Goal: Information Seeking & Learning: Get advice/opinions

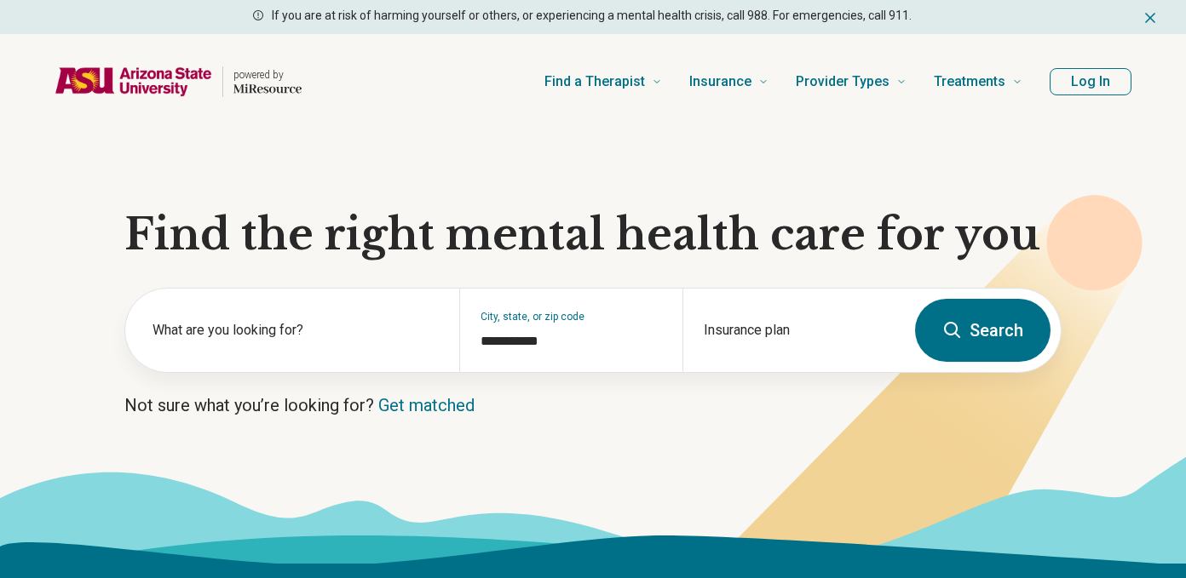
click at [376, 337] on label "What are you looking for?" at bounding box center [295, 330] width 286 height 20
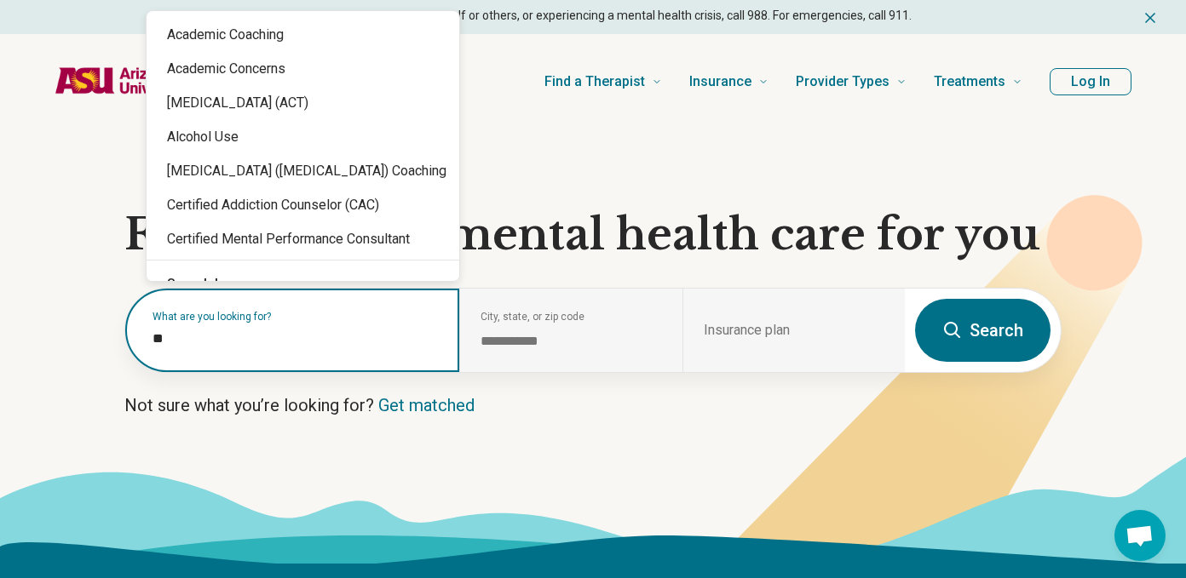
type input "*"
type input "*******"
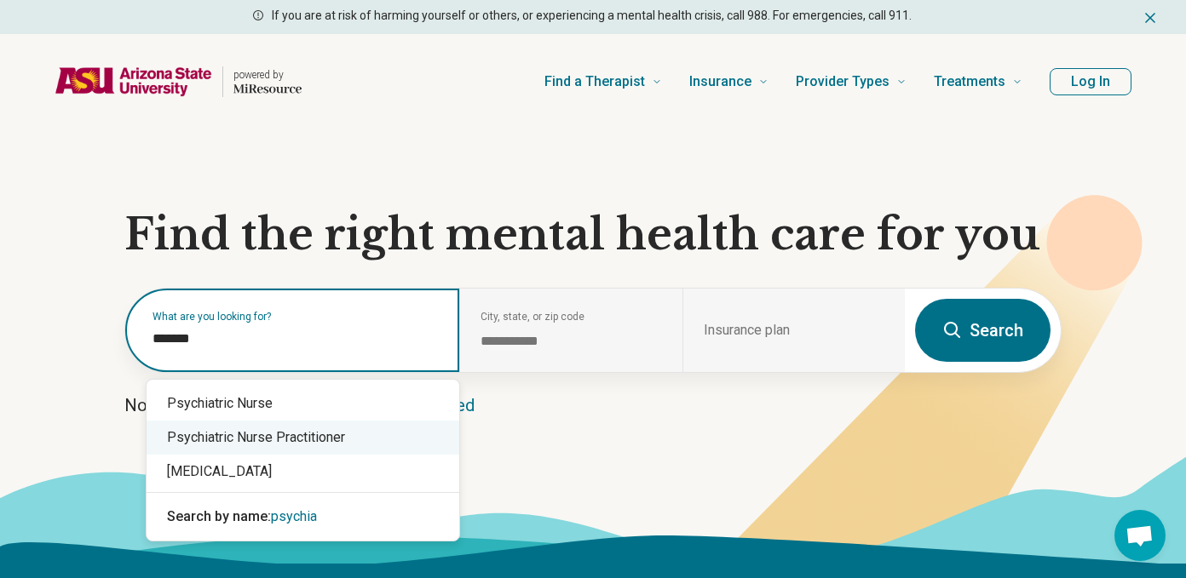
click at [281, 441] on div "Psychiatric Nurse Practitioner" at bounding box center [303, 438] width 313 height 34
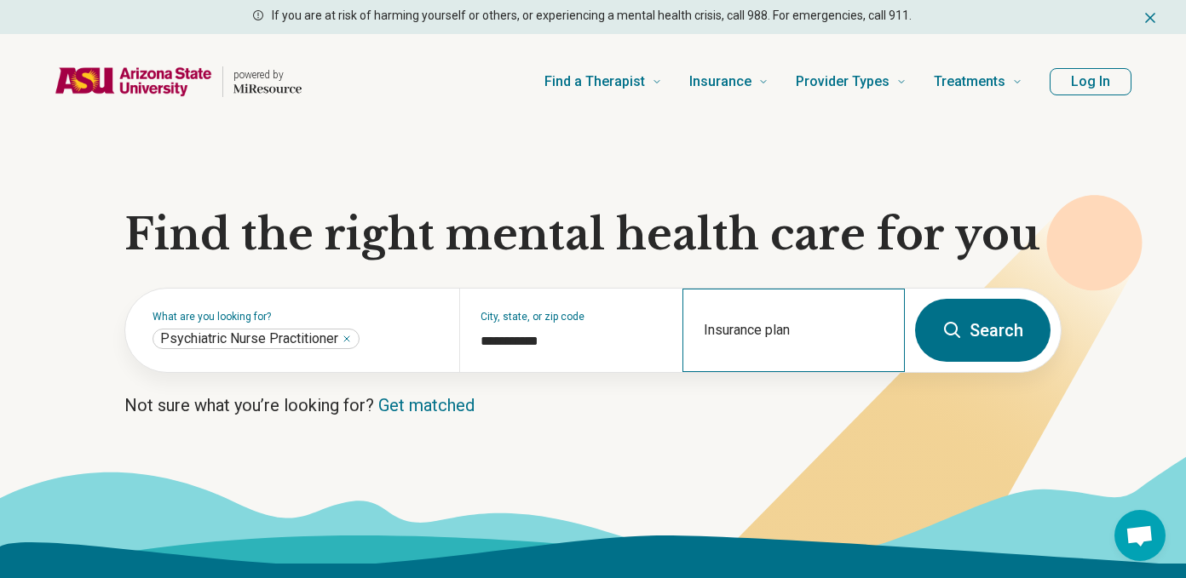
click at [708, 329] on div "Insurance plan" at bounding box center [793, 330] width 222 height 83
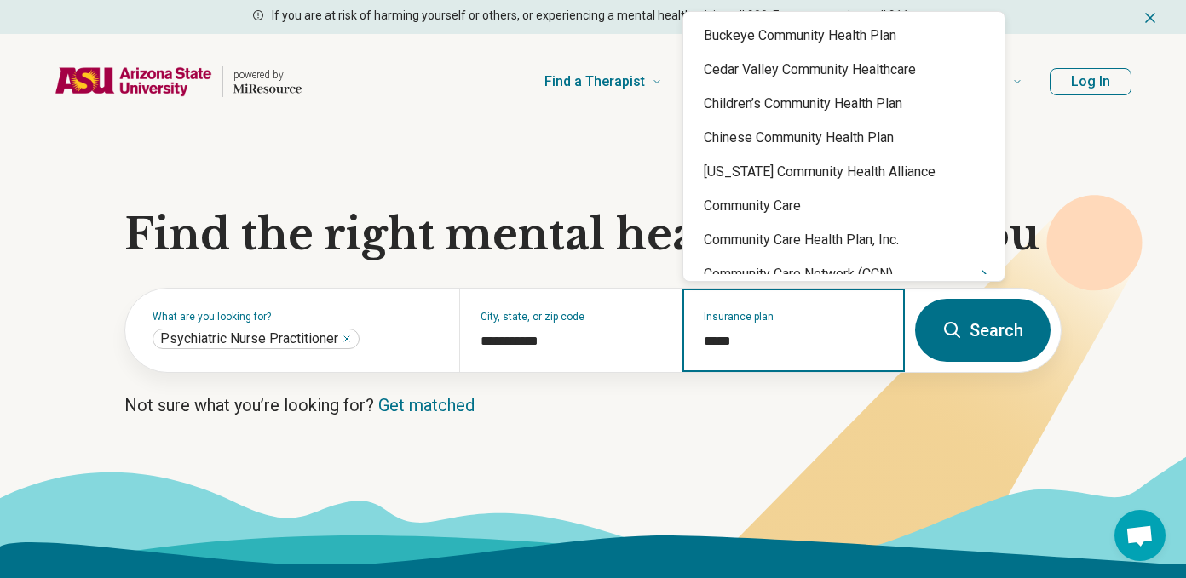
type input "******"
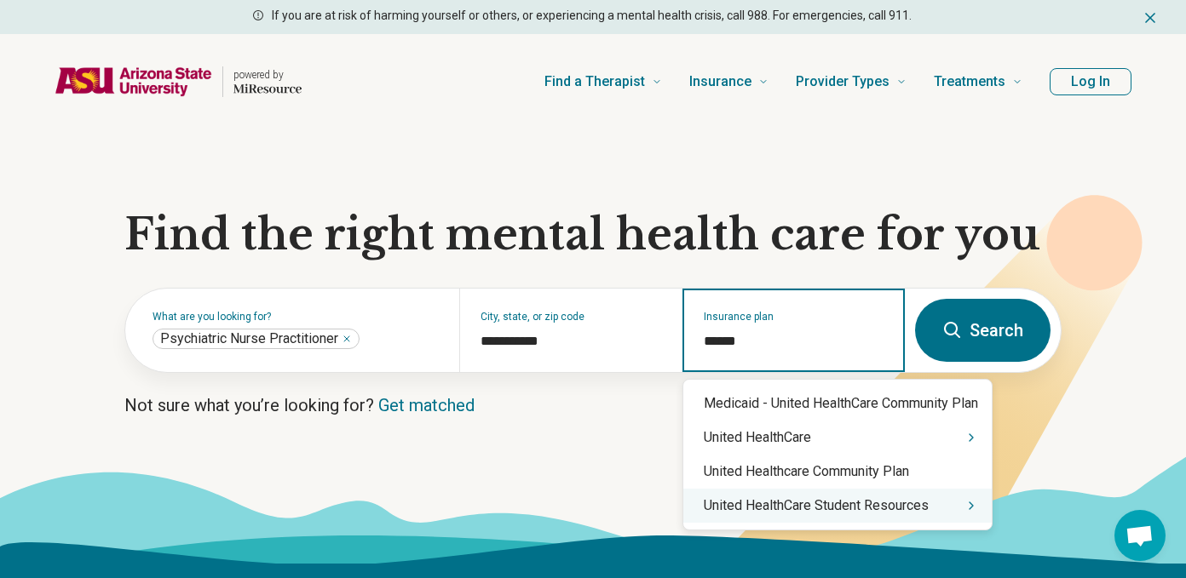
click at [762, 500] on div "United HealthCare Student Resources" at bounding box center [837, 506] width 308 height 34
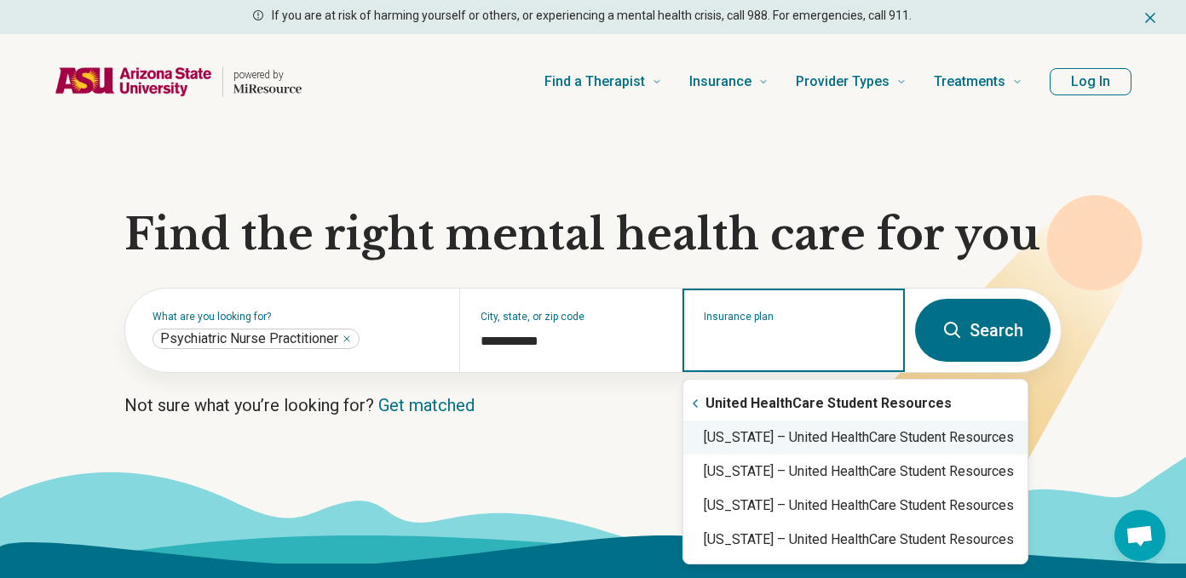
click at [766, 443] on div "Arizona – United HealthCare Student Resources" at bounding box center [855, 438] width 344 height 34
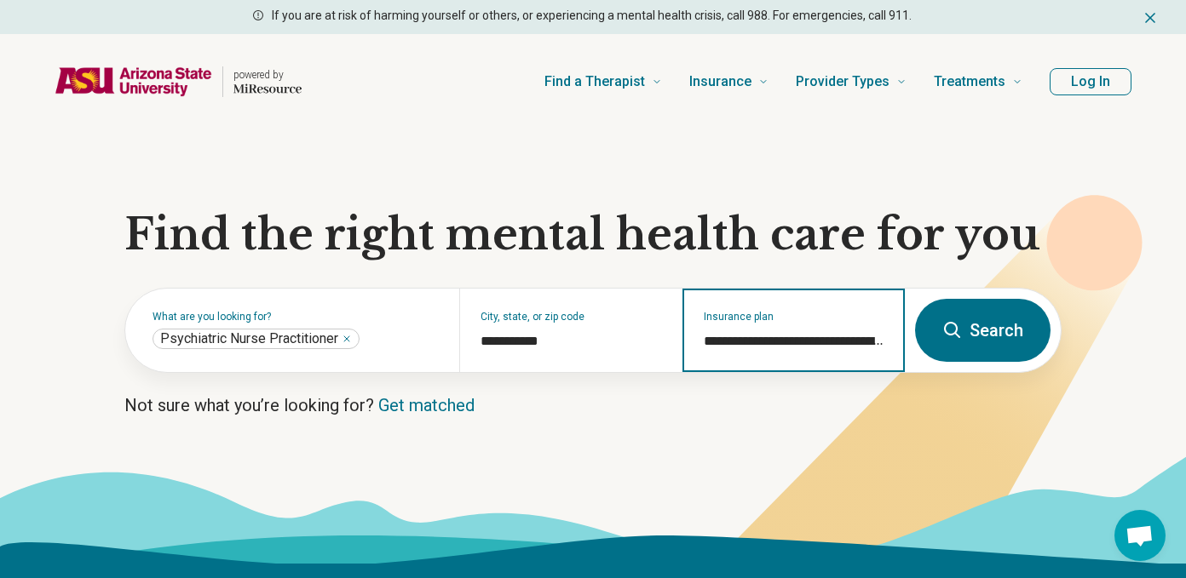
type input "**********"
click at [955, 336] on icon at bounding box center [952, 330] width 20 height 20
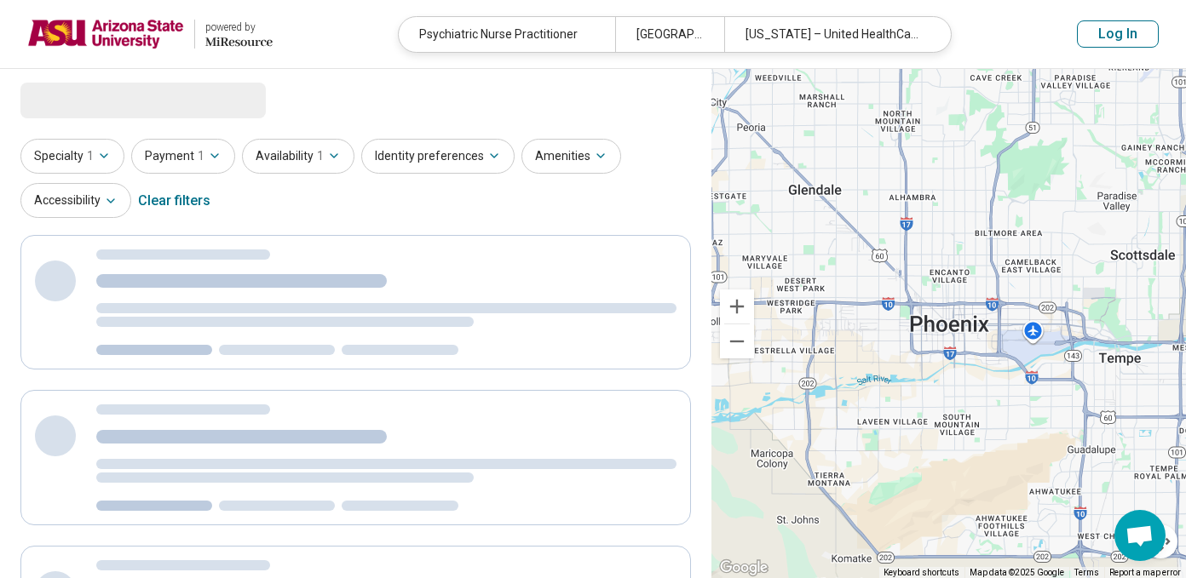
select select "***"
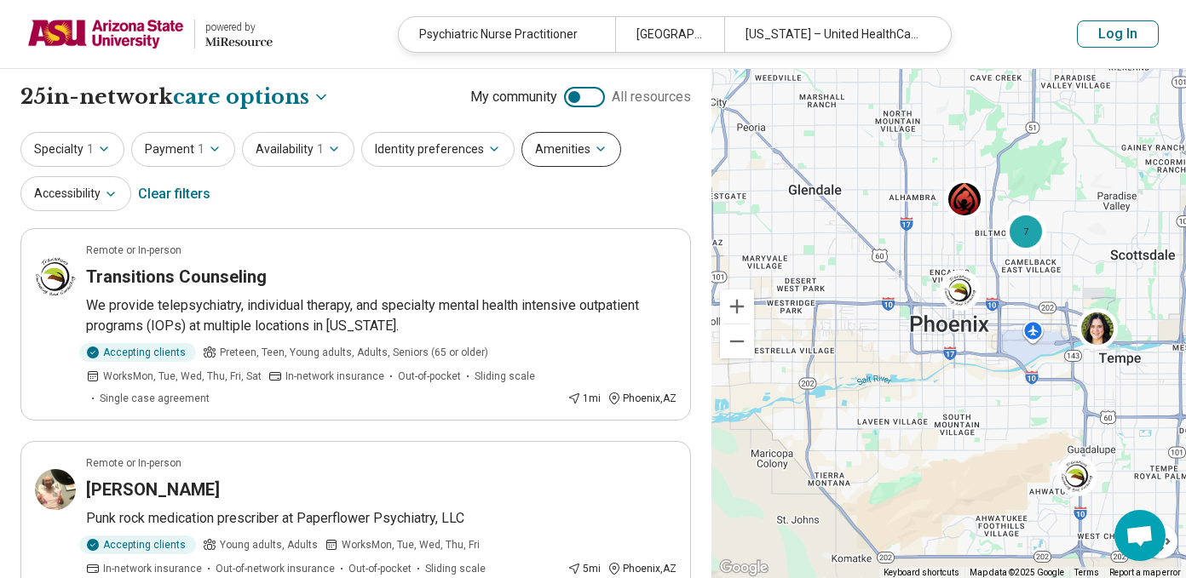
click at [525, 141] on button "Amenities" at bounding box center [571, 149] width 100 height 35
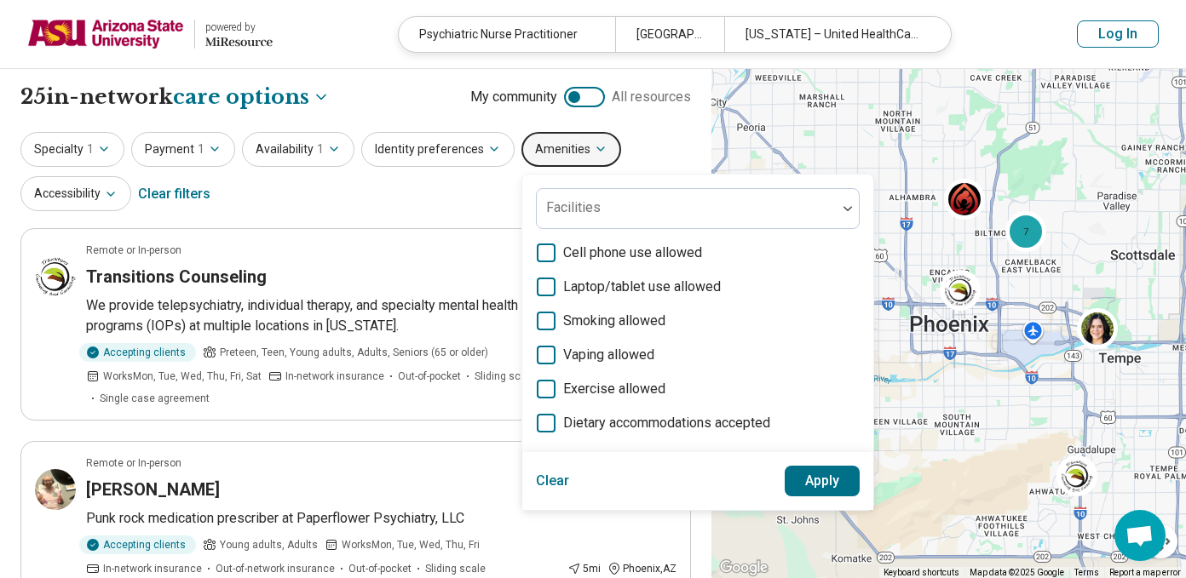
click at [531, 143] on button "Amenities" at bounding box center [571, 149] width 100 height 35
click at [106, 186] on button "Accessibility" at bounding box center [75, 193] width 111 height 35
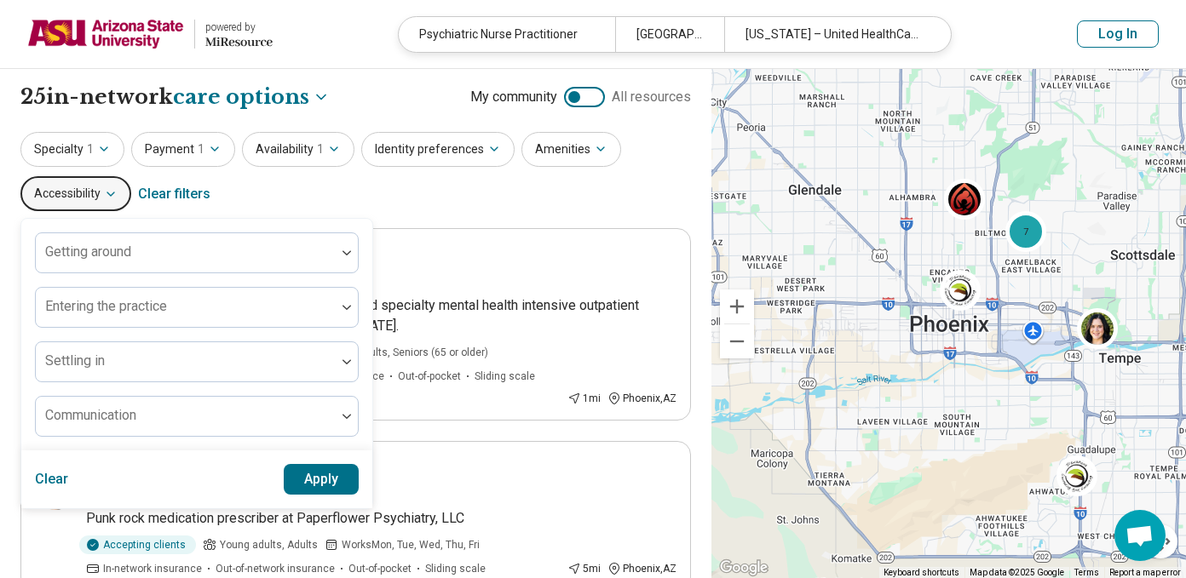
click at [106, 186] on button "Accessibility" at bounding box center [75, 193] width 111 height 35
click at [97, 152] on icon "button" at bounding box center [104, 149] width 14 height 14
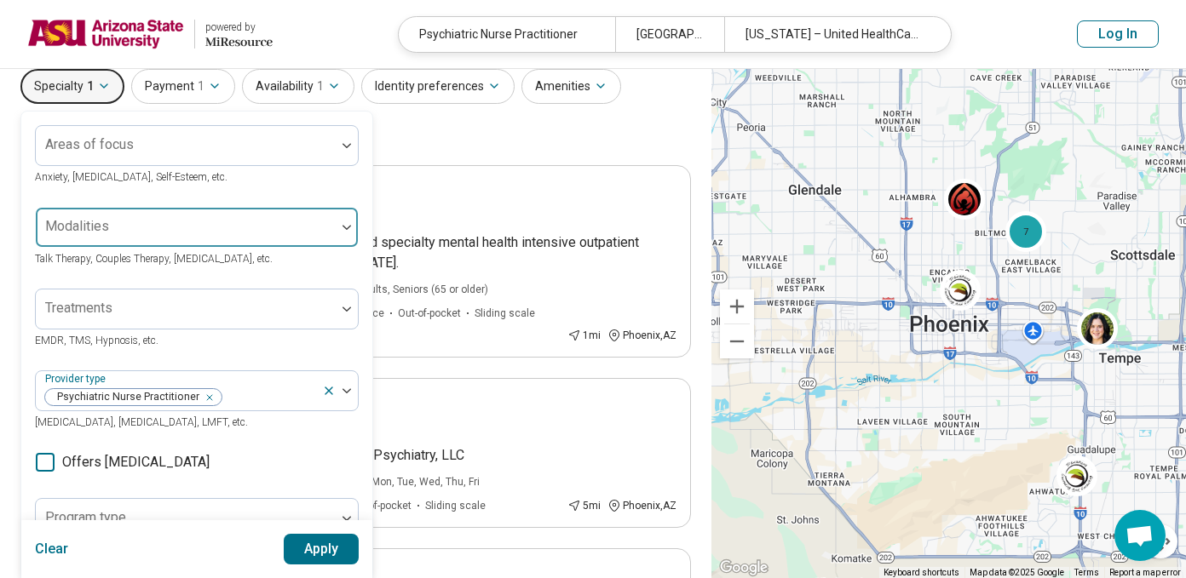
scroll to position [83, 0]
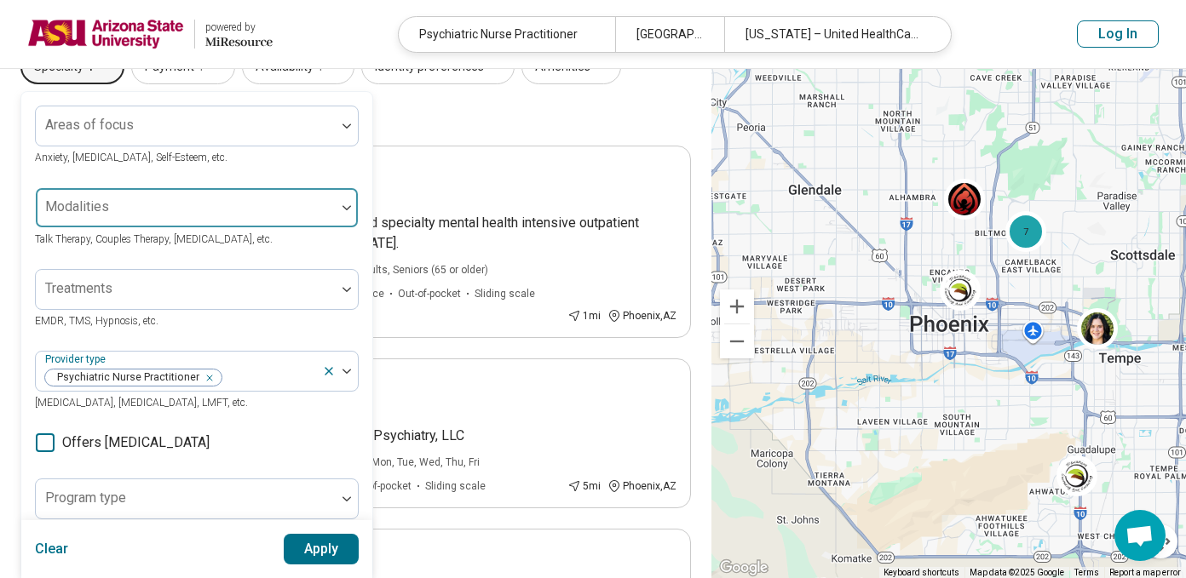
click at [204, 199] on div at bounding box center [186, 207] width 300 height 37
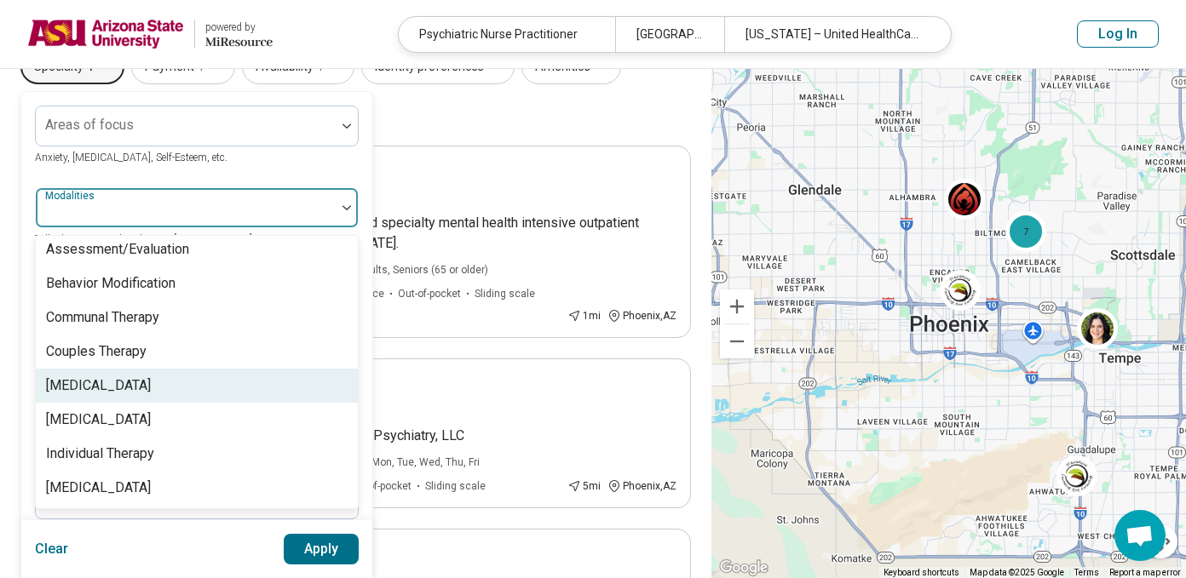
scroll to position [7, 0]
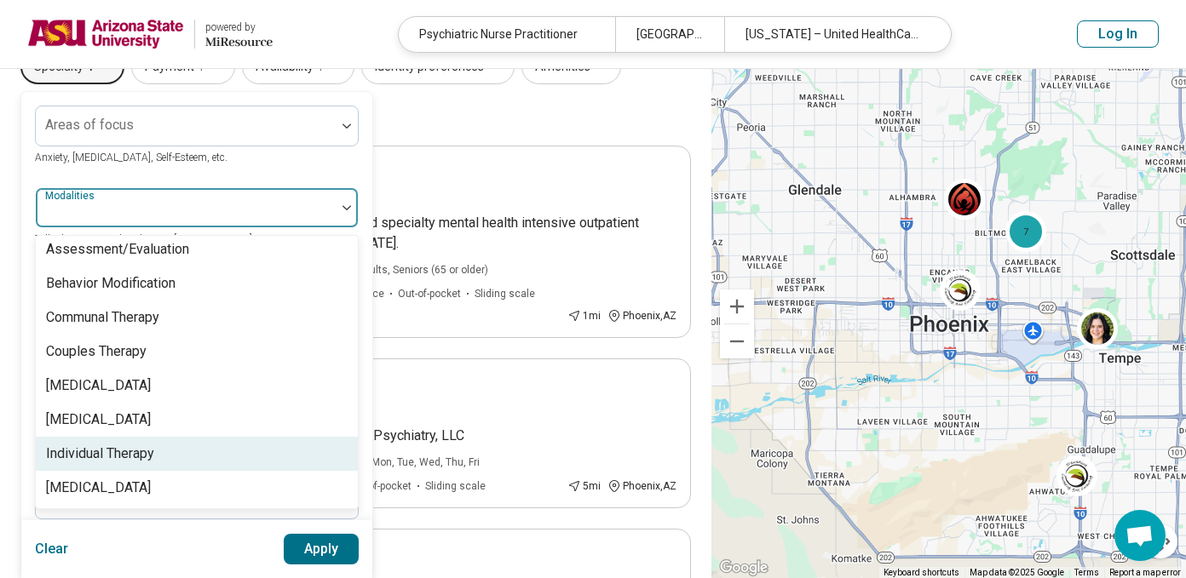
click at [159, 446] on div "Individual Therapy" at bounding box center [197, 454] width 322 height 34
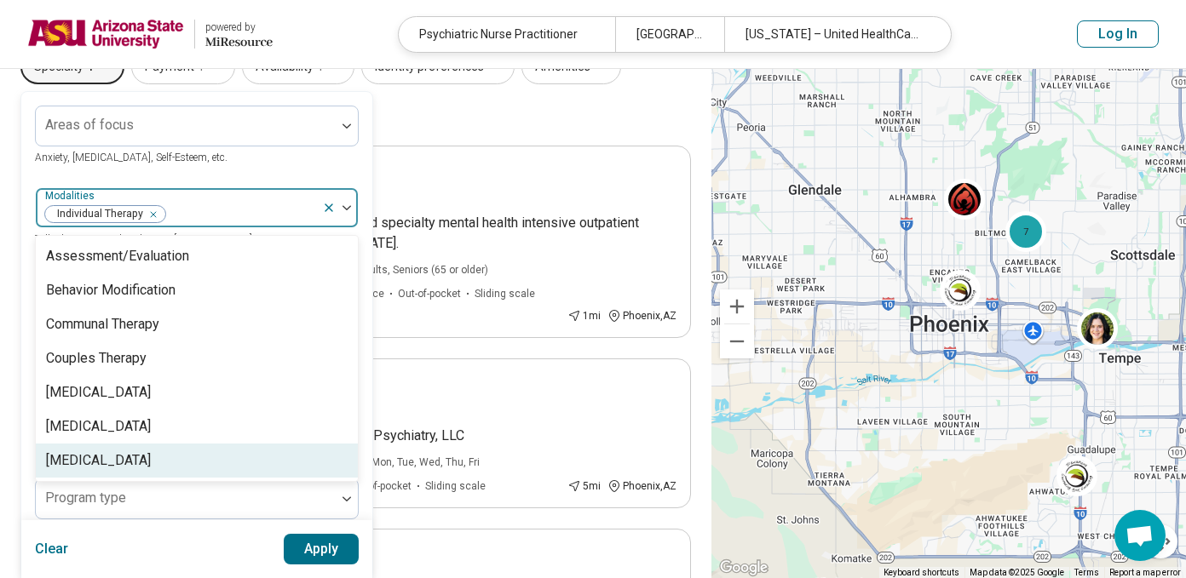
click at [151, 465] on div "[MEDICAL_DATA]" at bounding box center [98, 461] width 105 height 20
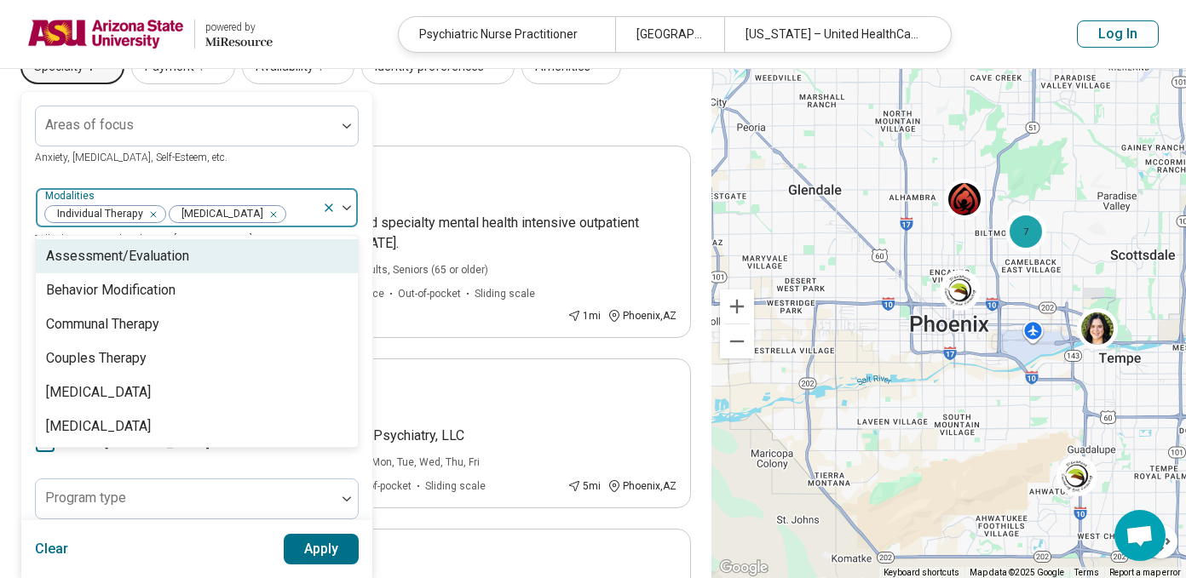
click at [282, 147] on div "Areas of focus Anxiety, Depression, Self-Esteem, etc." at bounding box center [197, 136] width 324 height 61
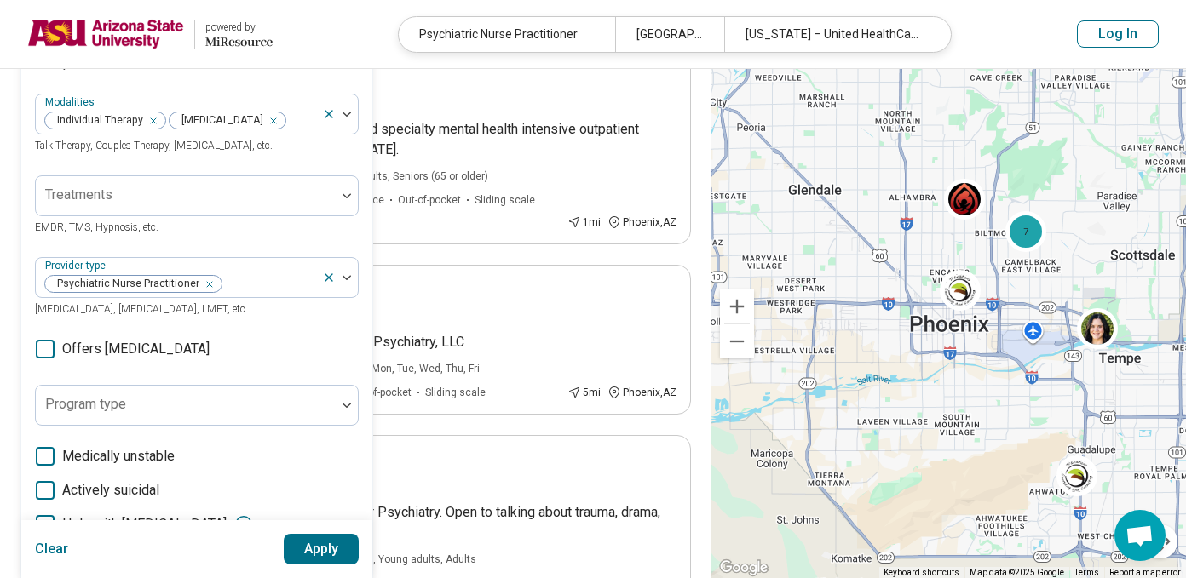
scroll to position [210, 0]
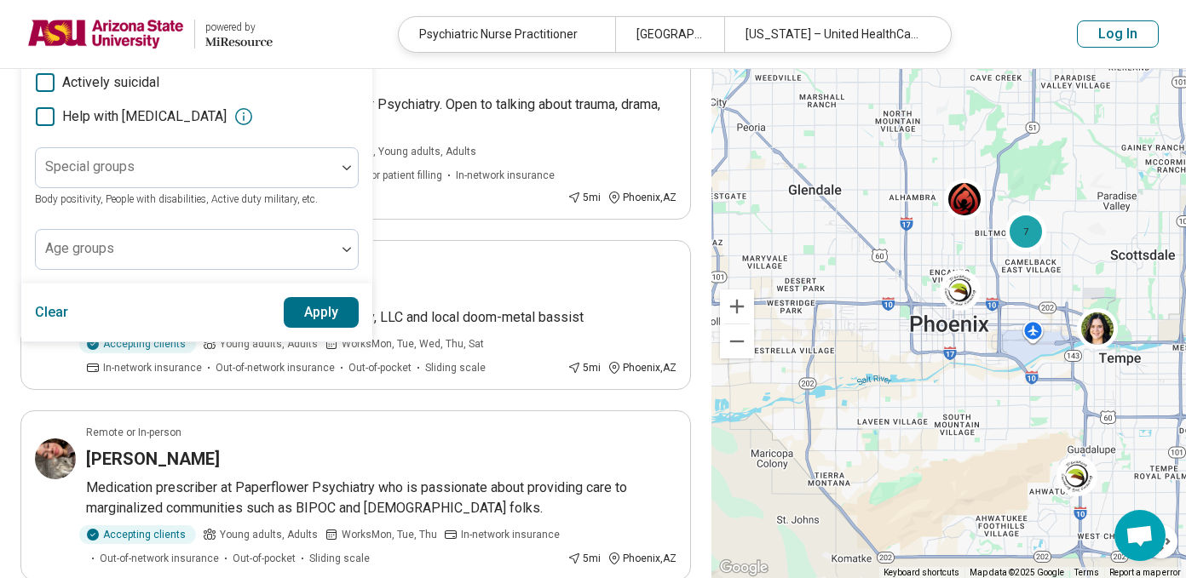
click at [308, 327] on button "Apply" at bounding box center [322, 312] width 76 height 31
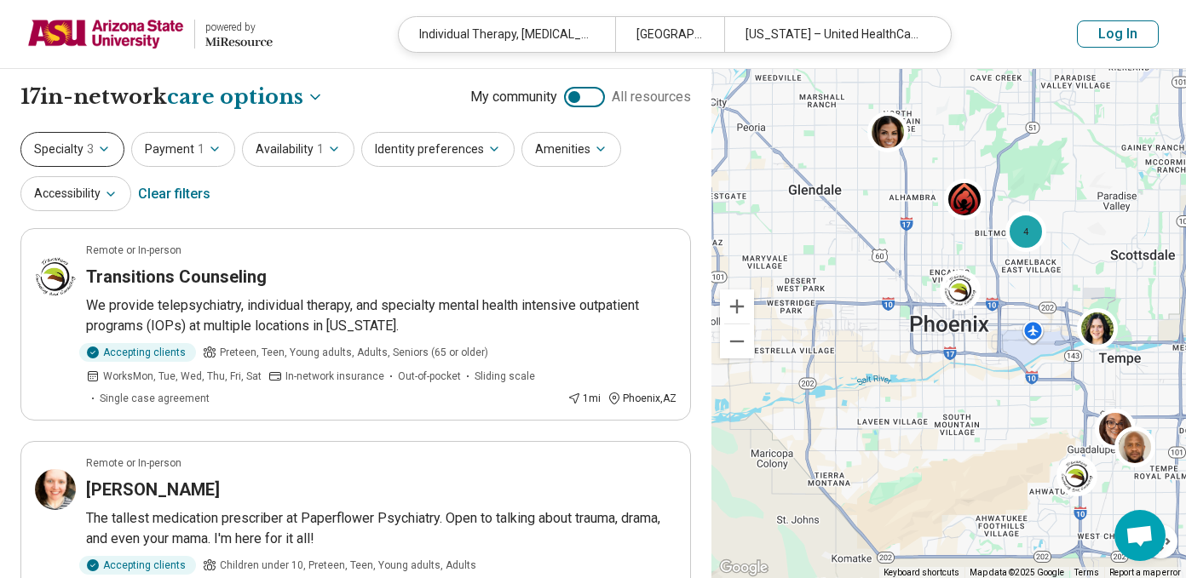
click at [106, 160] on button "Specialty 3" at bounding box center [72, 149] width 104 height 35
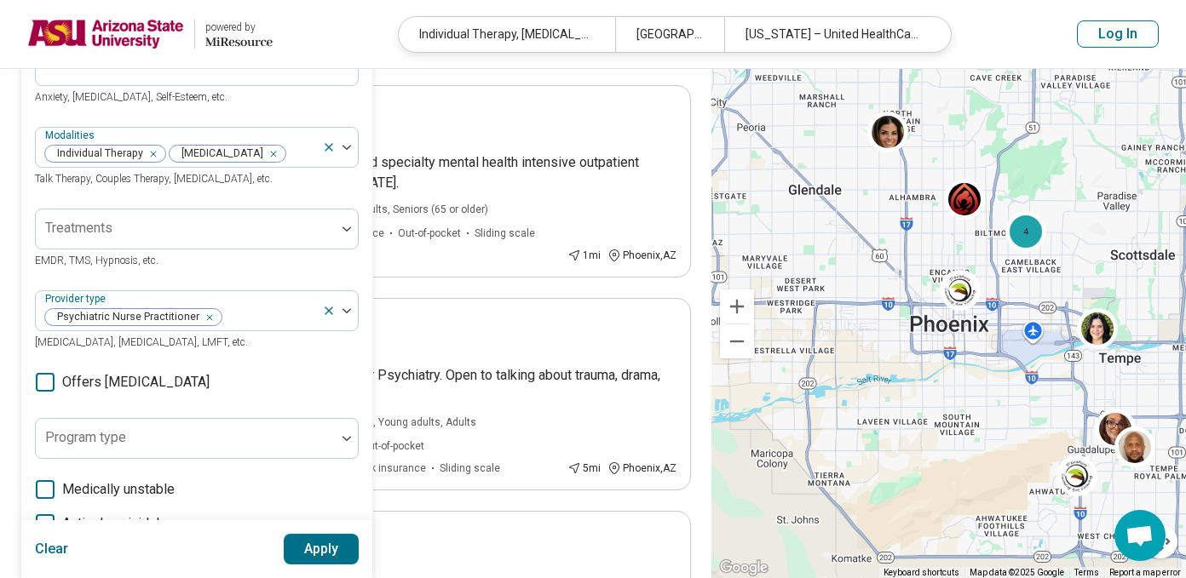
scroll to position [257, 0]
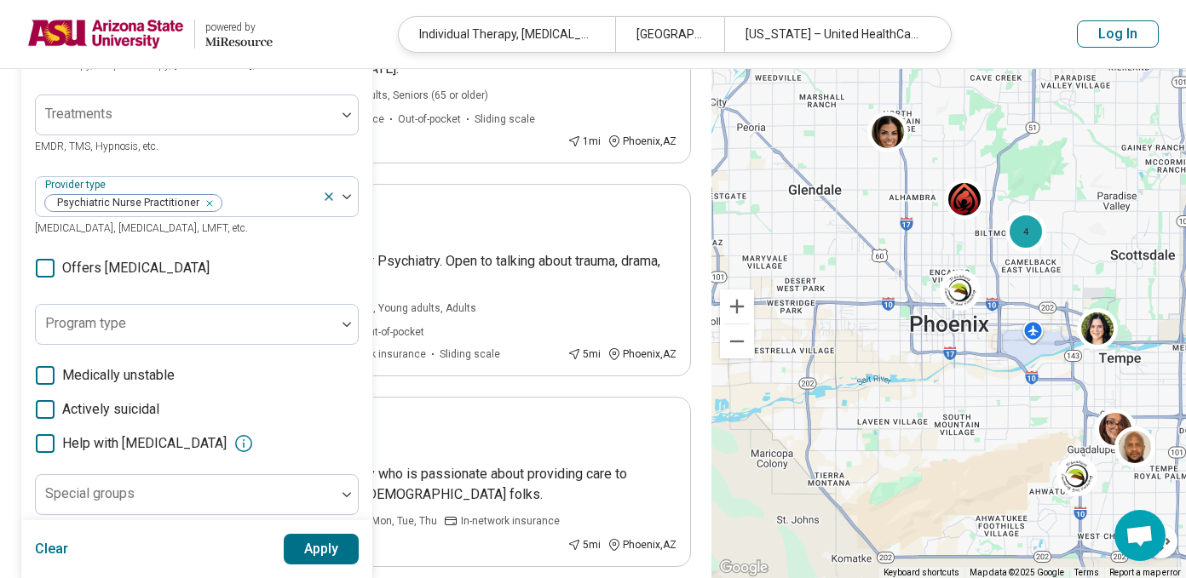
click at [152, 279] on span "Offers medication management" at bounding box center [135, 268] width 147 height 20
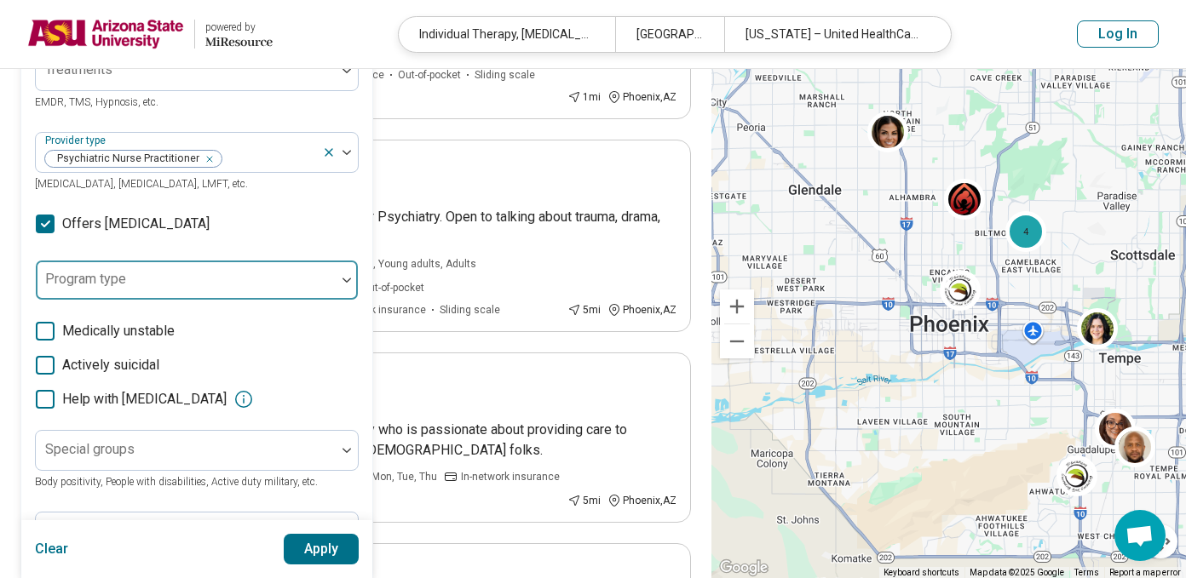
click at [254, 289] on div at bounding box center [186, 279] width 300 height 37
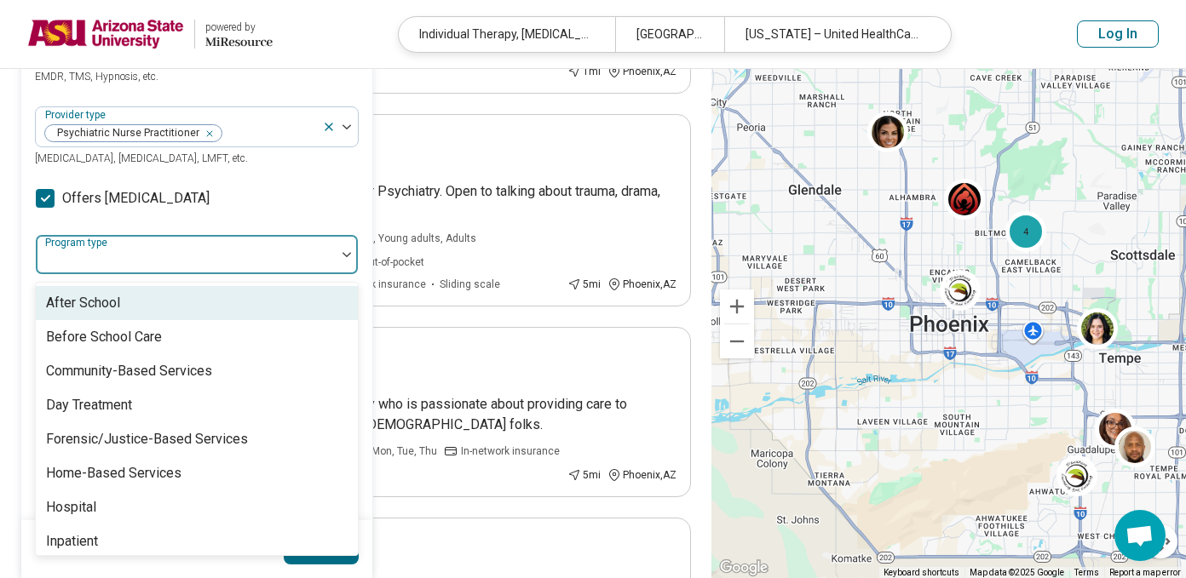
scroll to position [330, 0]
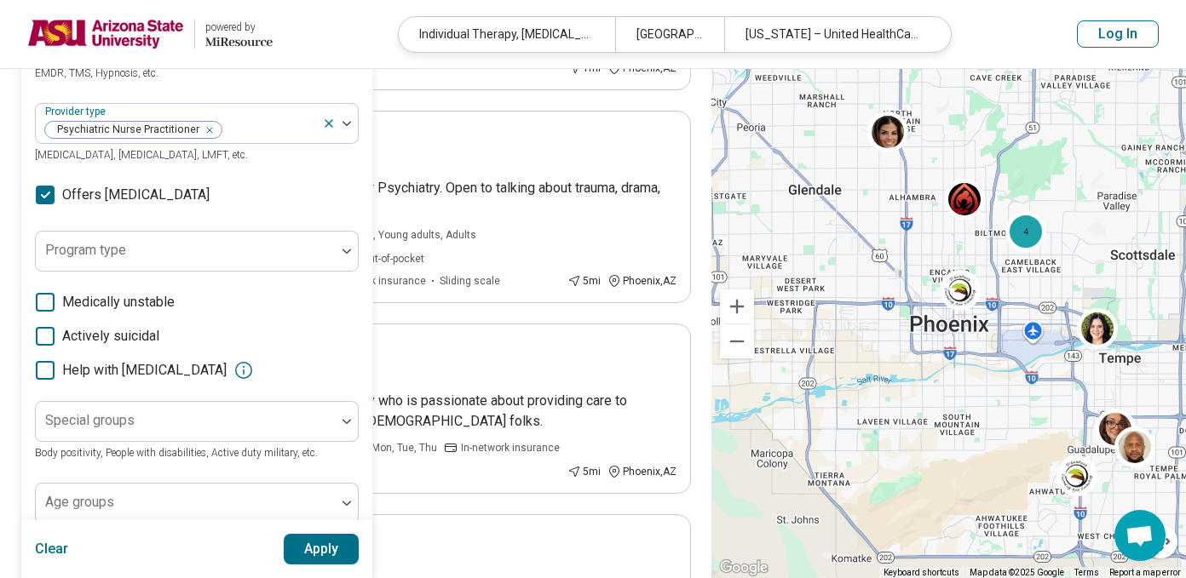
click at [257, 247] on div "Areas of focus Anxiety, Depression, Self-Esteem, etc. Modalities Individual The…" at bounding box center [197, 191] width 324 height 666
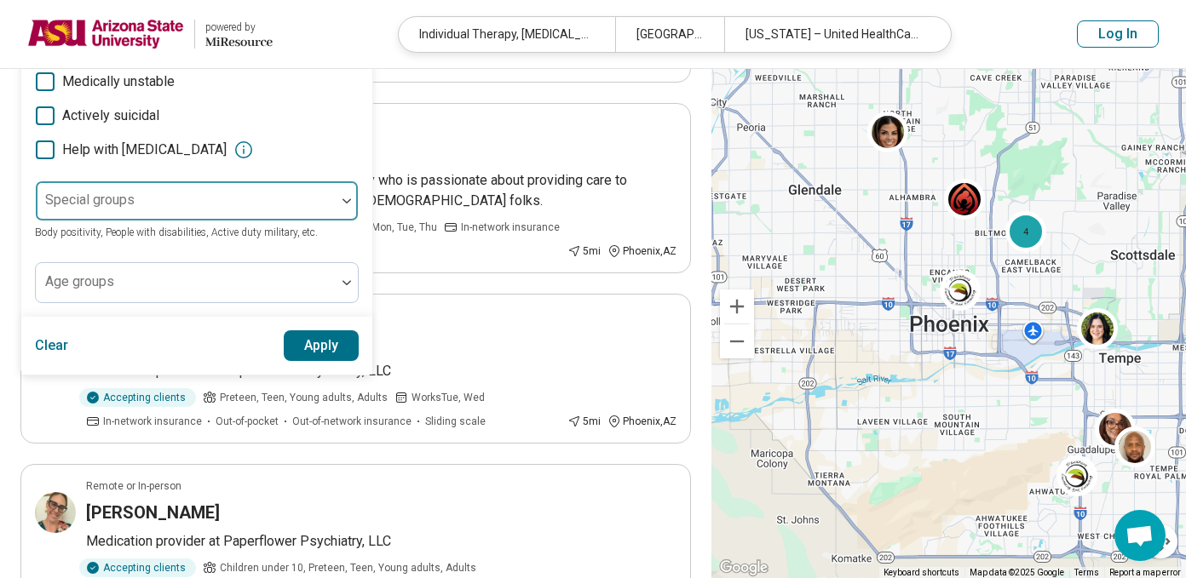
scroll to position [554, 0]
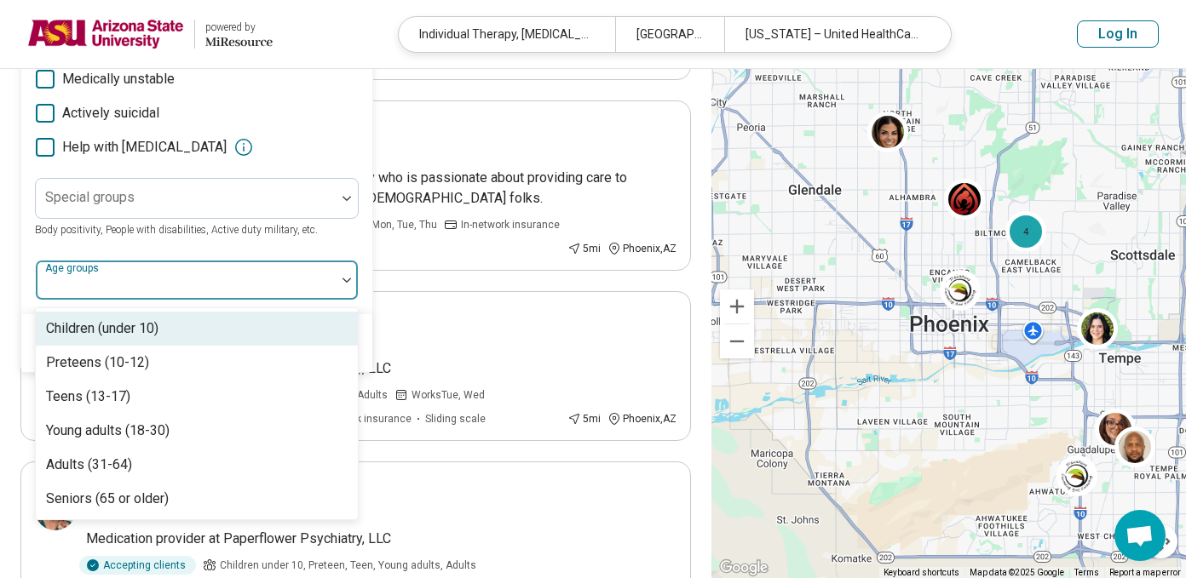
click at [218, 299] on div at bounding box center [186, 287] width 286 height 24
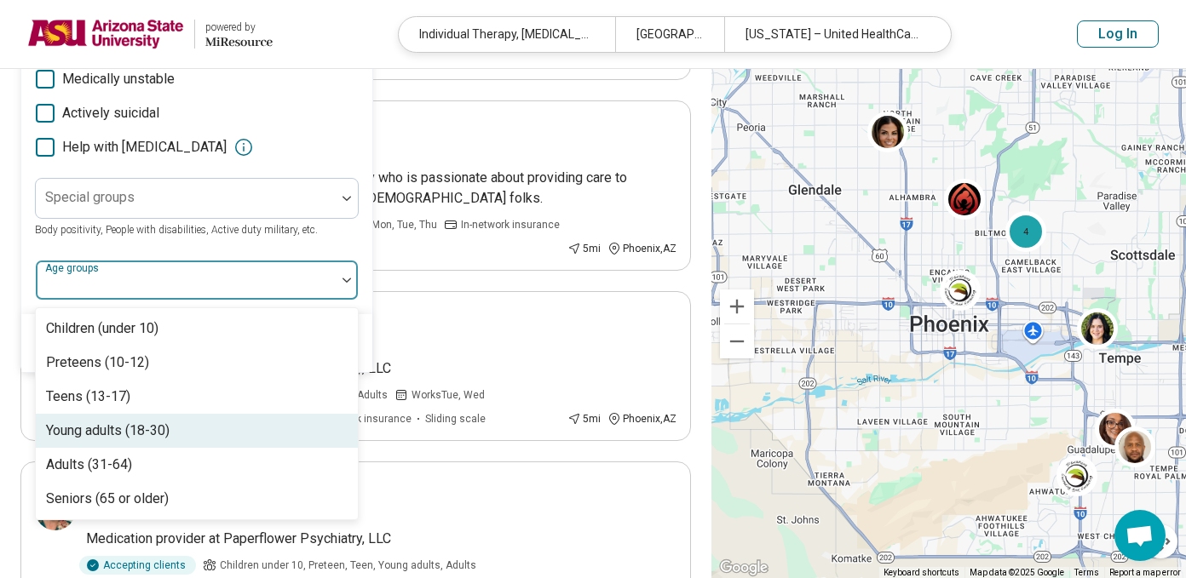
click at [166, 441] on div "Young adults (18-30)" at bounding box center [108, 431] width 124 height 20
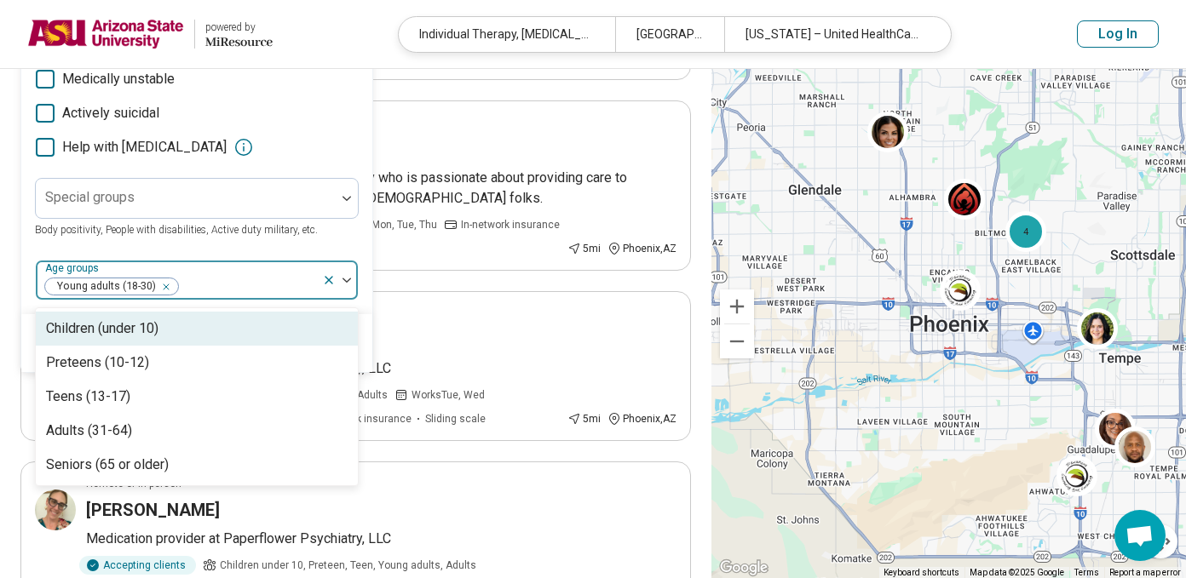
click at [306, 239] on div "Special groups Body positivity, People with disabilities, Active duty military,…" at bounding box center [197, 208] width 324 height 61
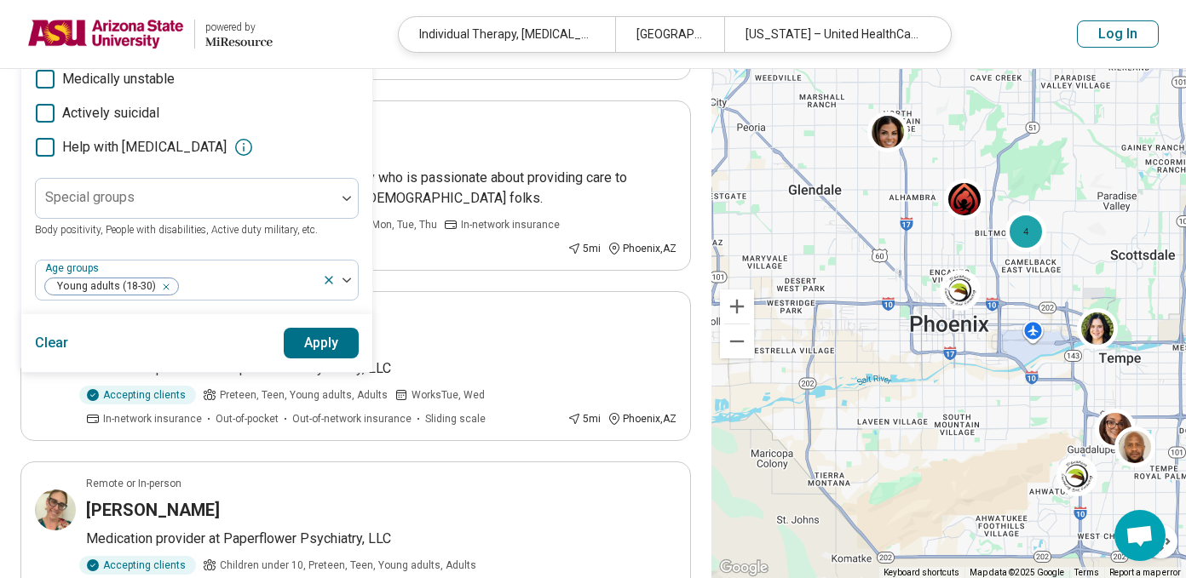
click at [317, 359] on button "Apply" at bounding box center [322, 343] width 76 height 31
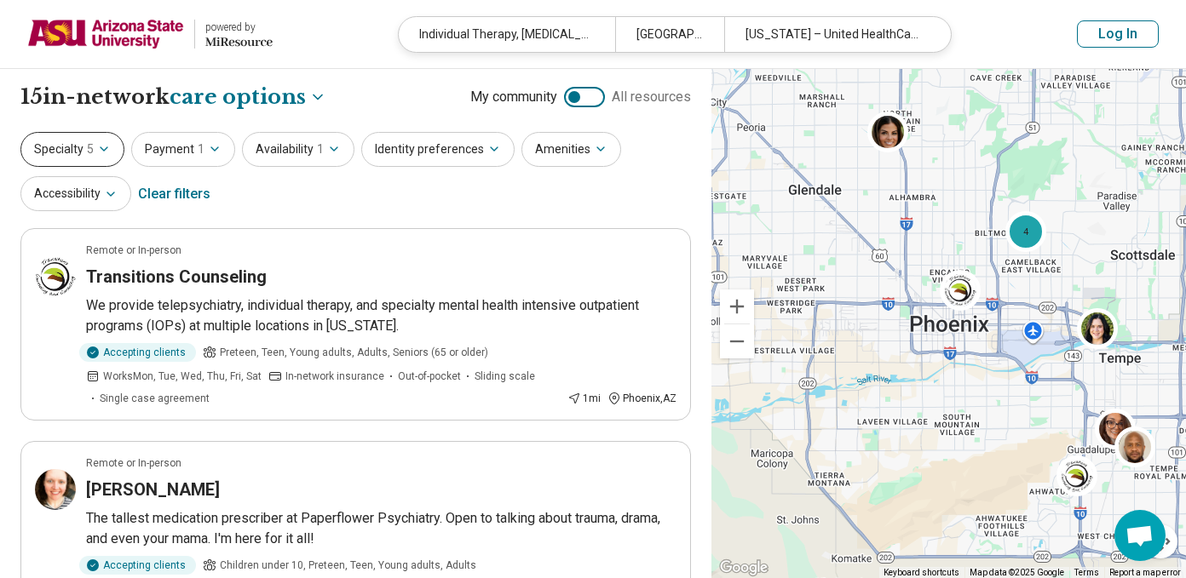
click at [105, 153] on icon "button" at bounding box center [104, 149] width 14 height 14
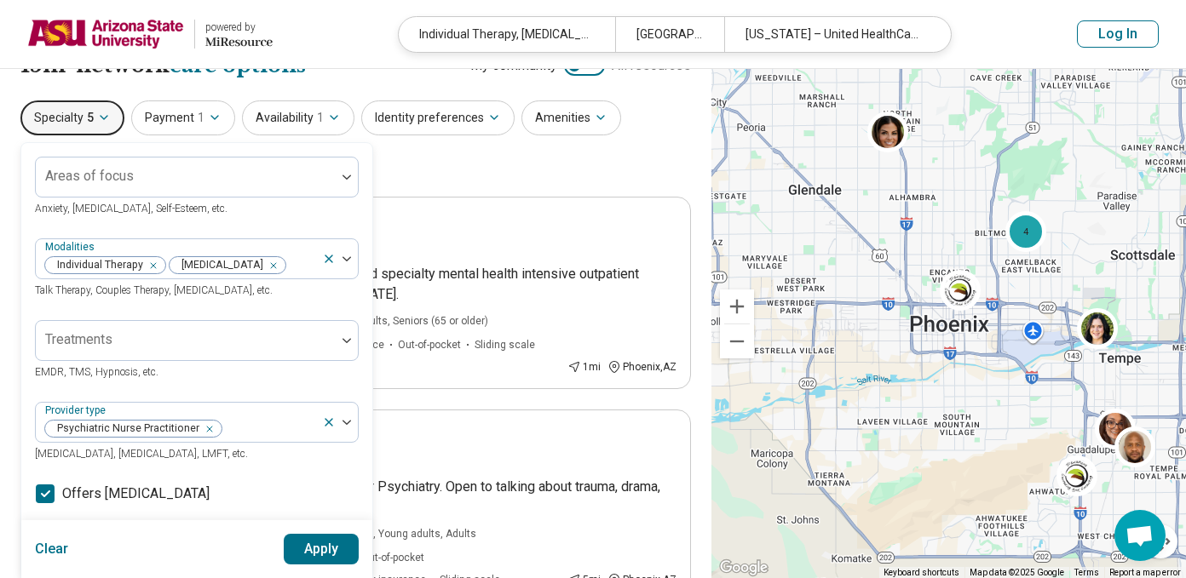
scroll to position [43, 0]
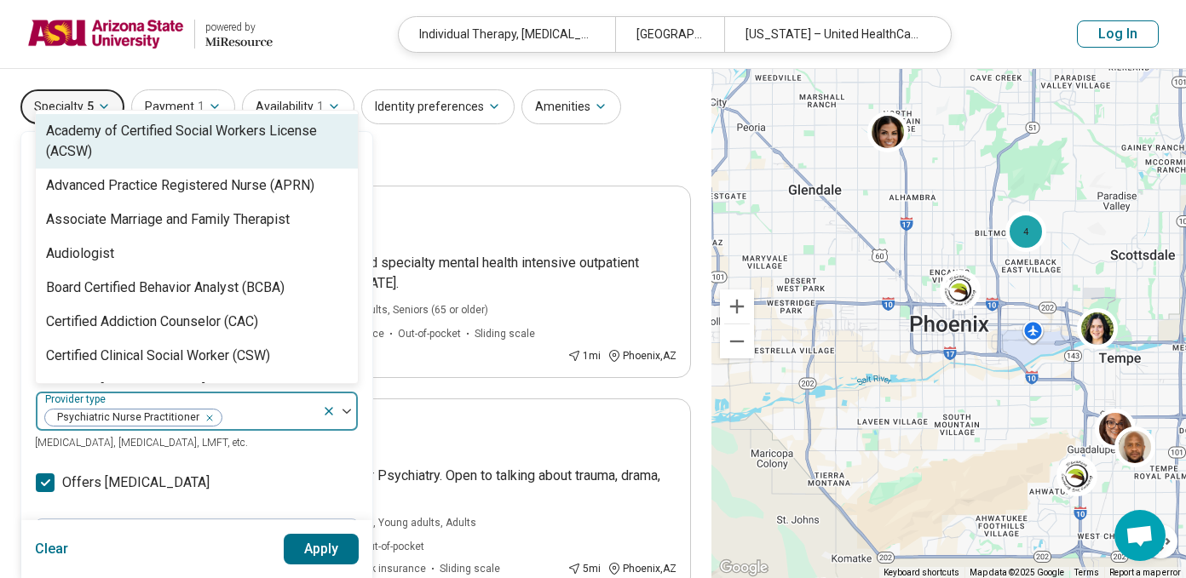
click at [263, 426] on div at bounding box center [269, 418] width 92 height 24
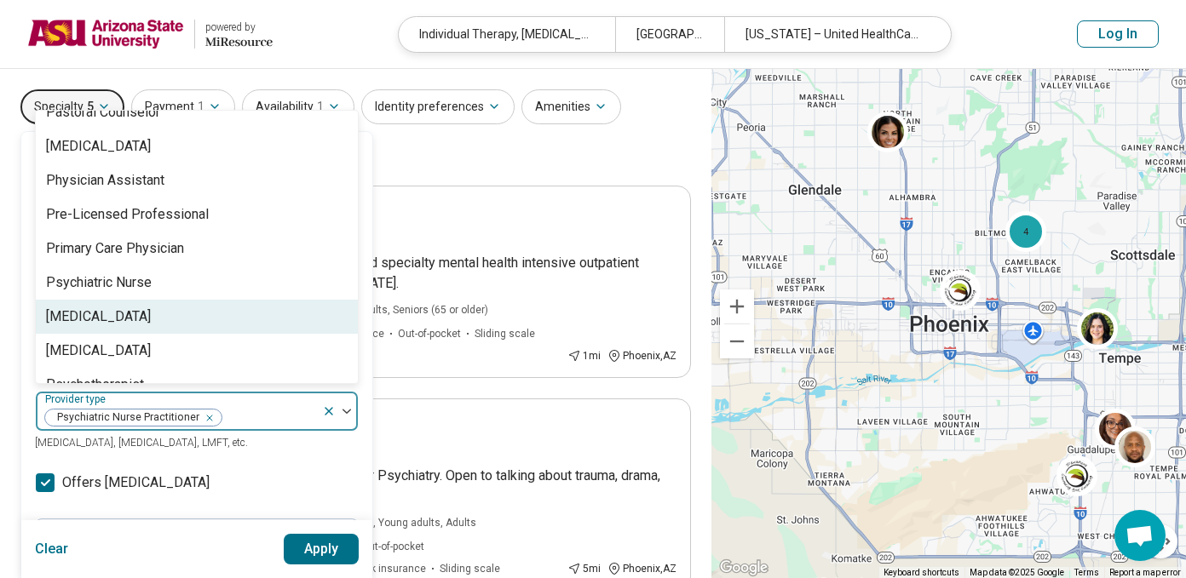
scroll to position [2087, 0]
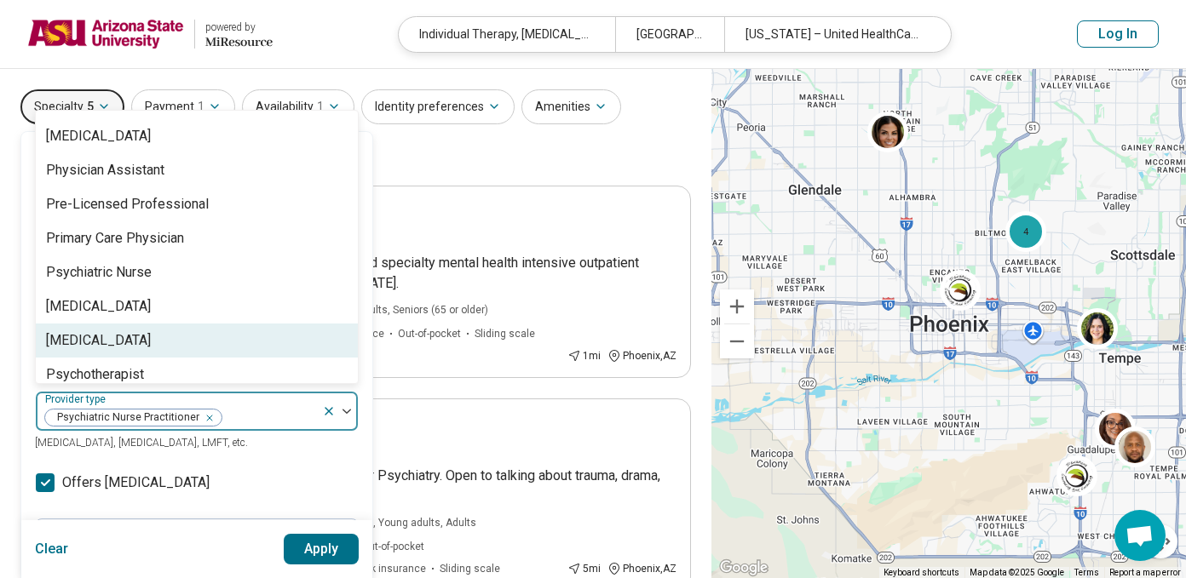
click at [198, 324] on div "Psychologist" at bounding box center [197, 341] width 322 height 34
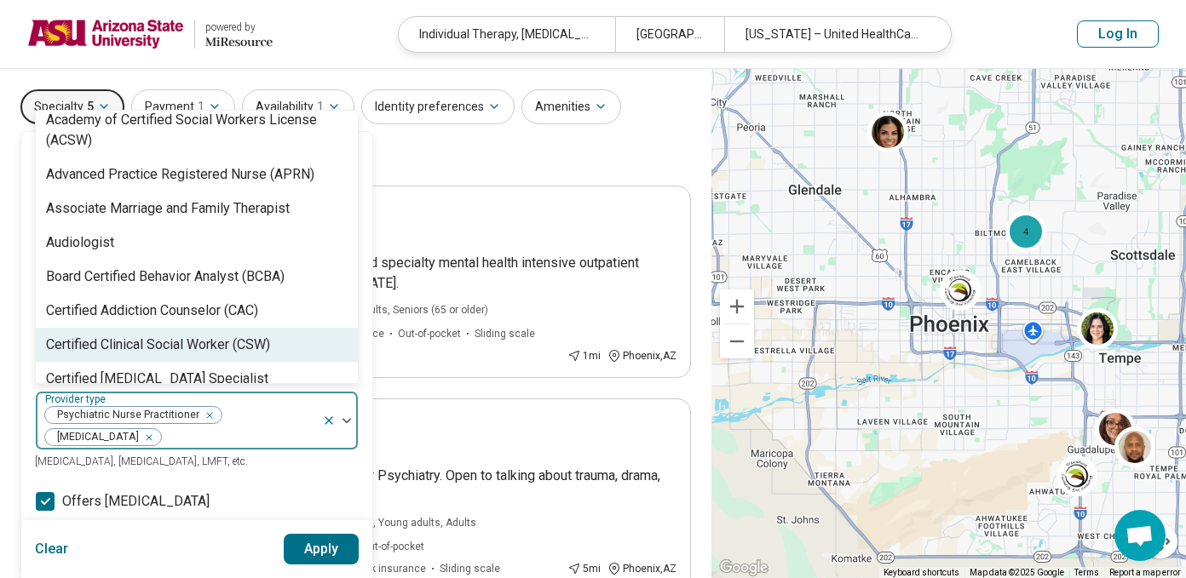
scroll to position [0, 0]
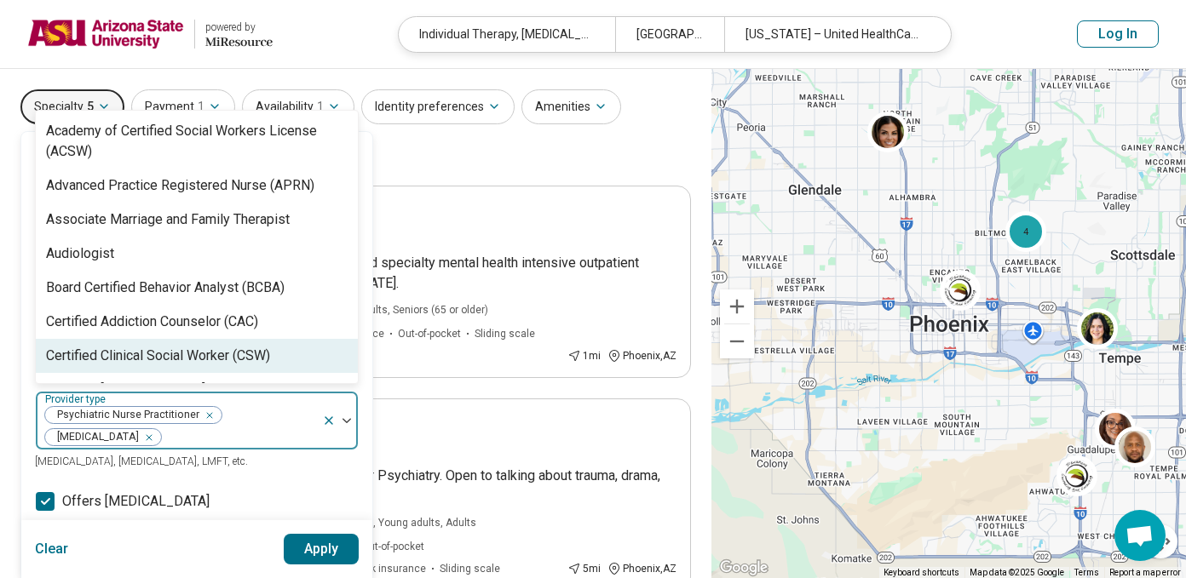
click at [307, 543] on button "Apply" at bounding box center [322, 549] width 76 height 31
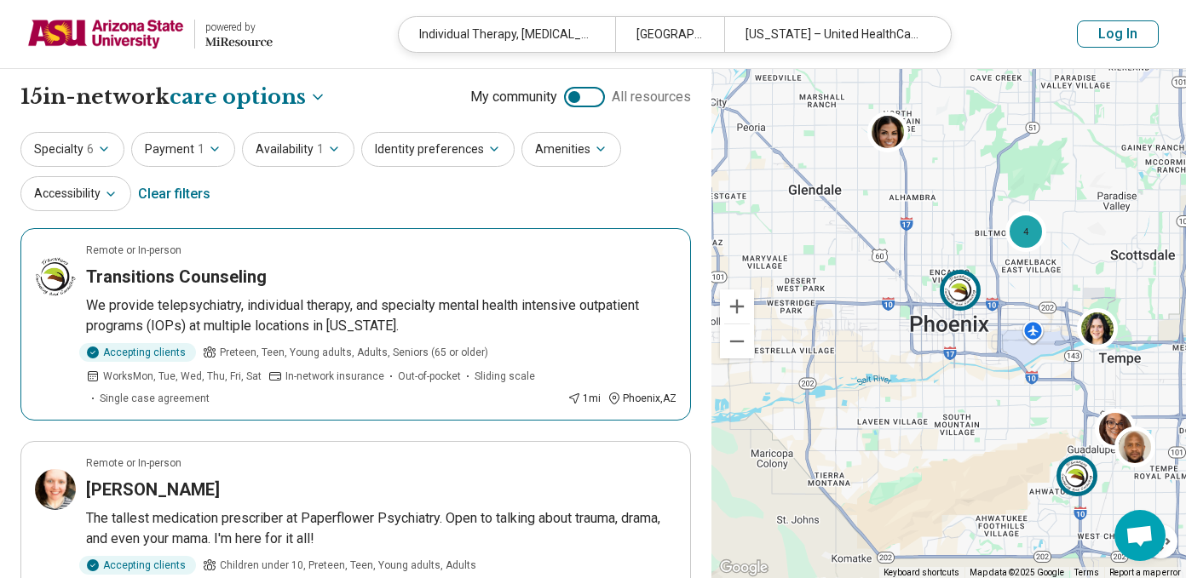
scroll to position [205, 0]
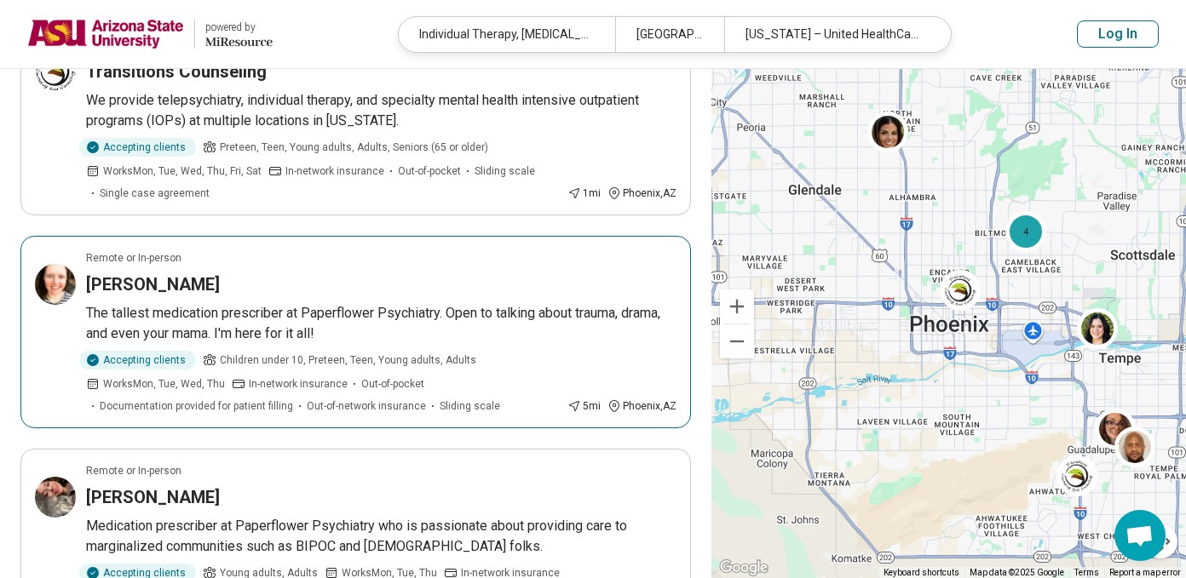
click at [399, 284] on div "Allison Stuart" at bounding box center [381, 285] width 590 height 24
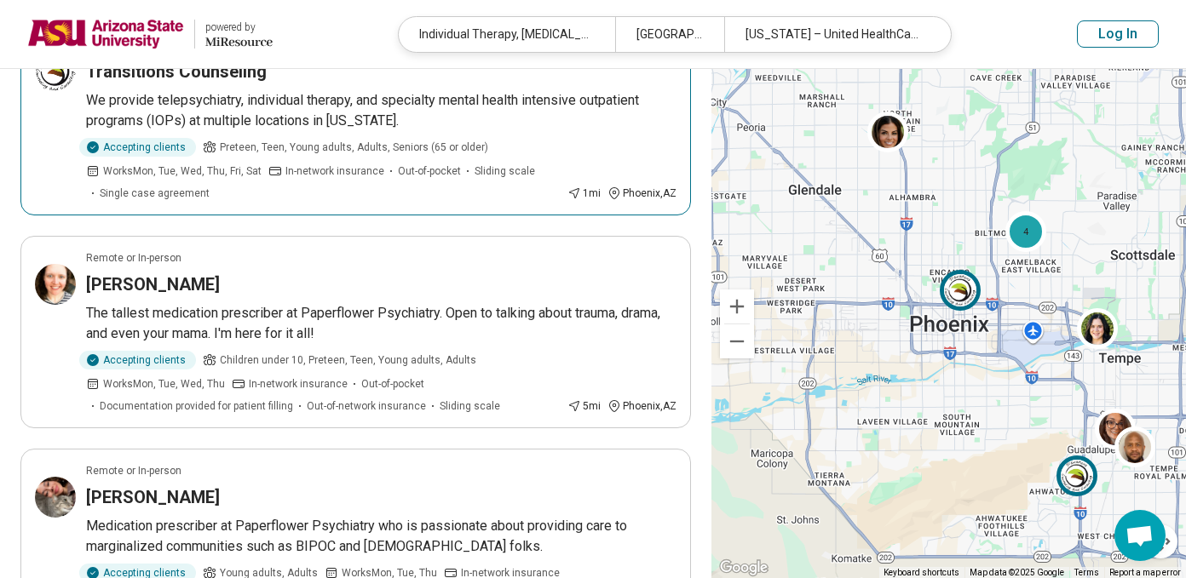
scroll to position [0, 0]
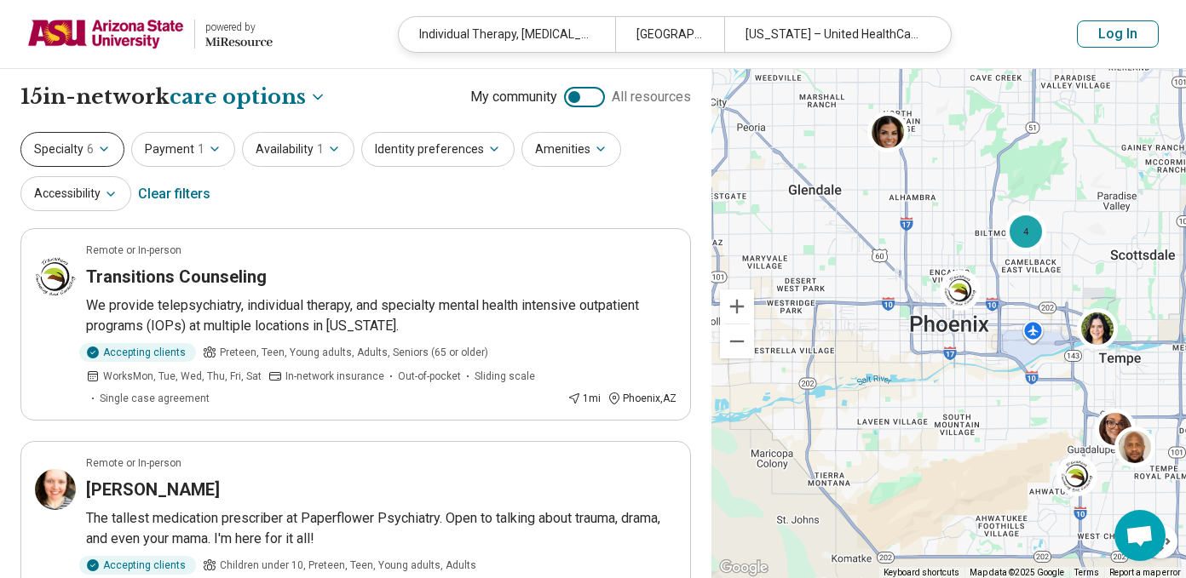
click at [108, 156] on button "Specialty 6" at bounding box center [72, 149] width 104 height 35
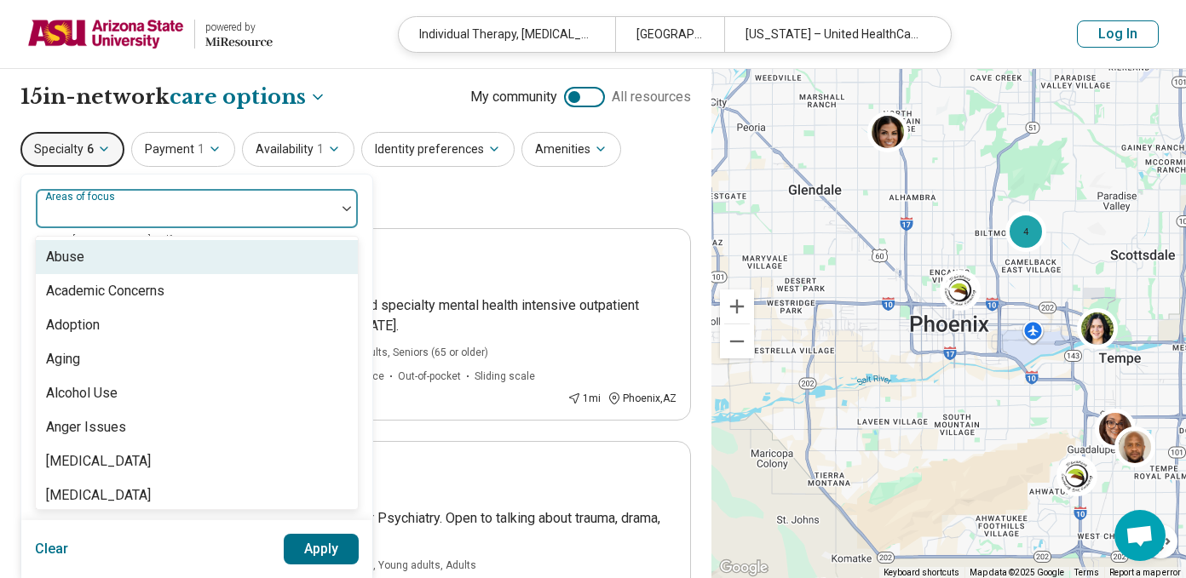
click at [178, 215] on div at bounding box center [186, 216] width 286 height 24
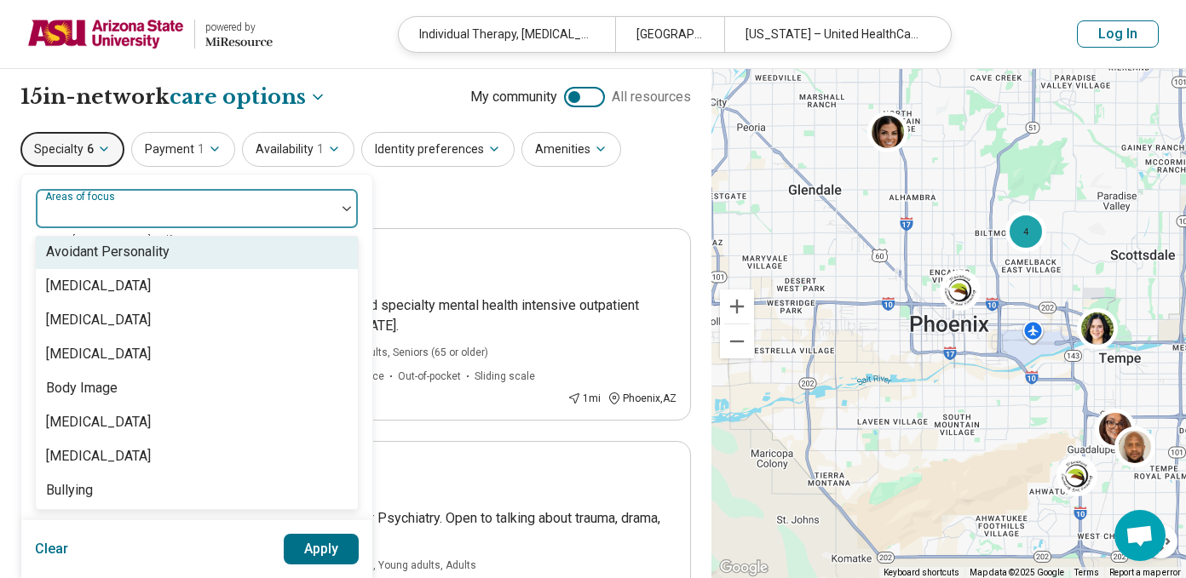
scroll to position [478, 0]
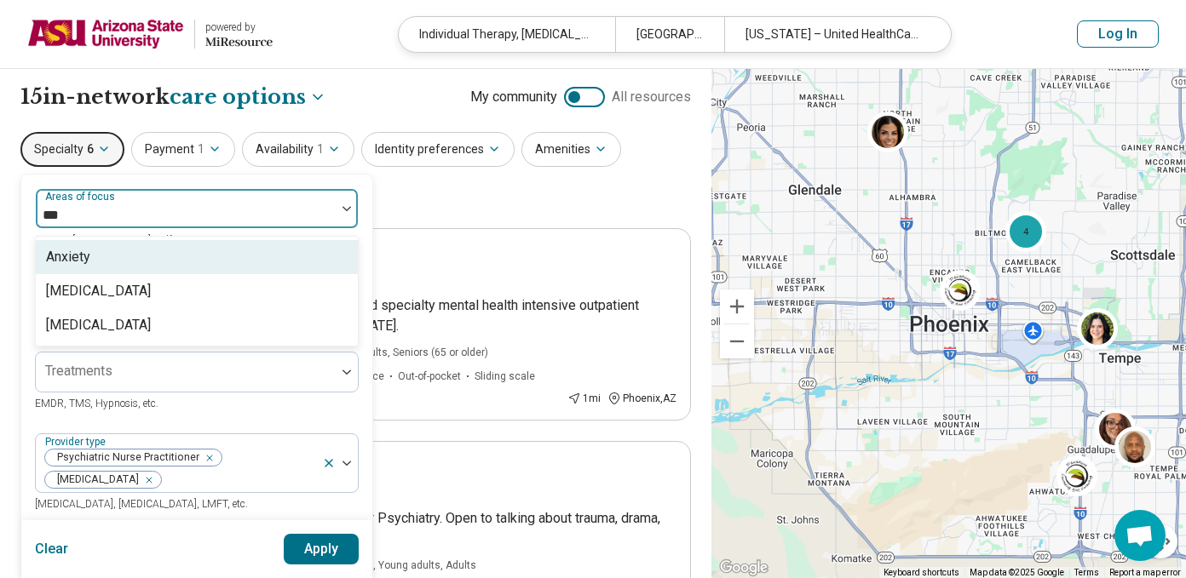
type input "****"
click at [89, 251] on div "Anxiety" at bounding box center [68, 257] width 44 height 20
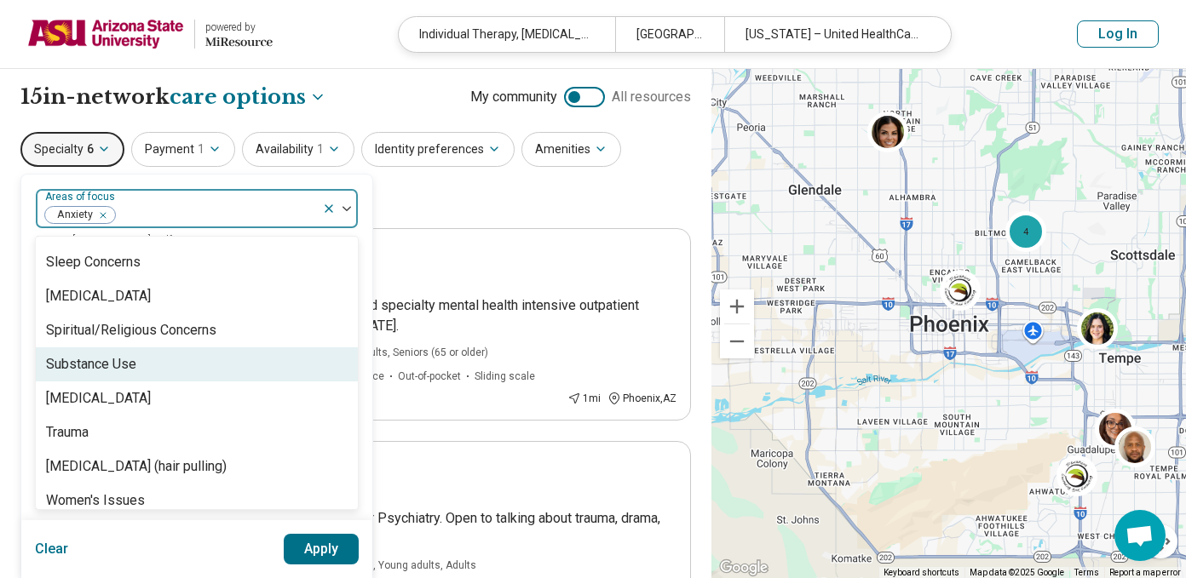
scroll to position [3148, 0]
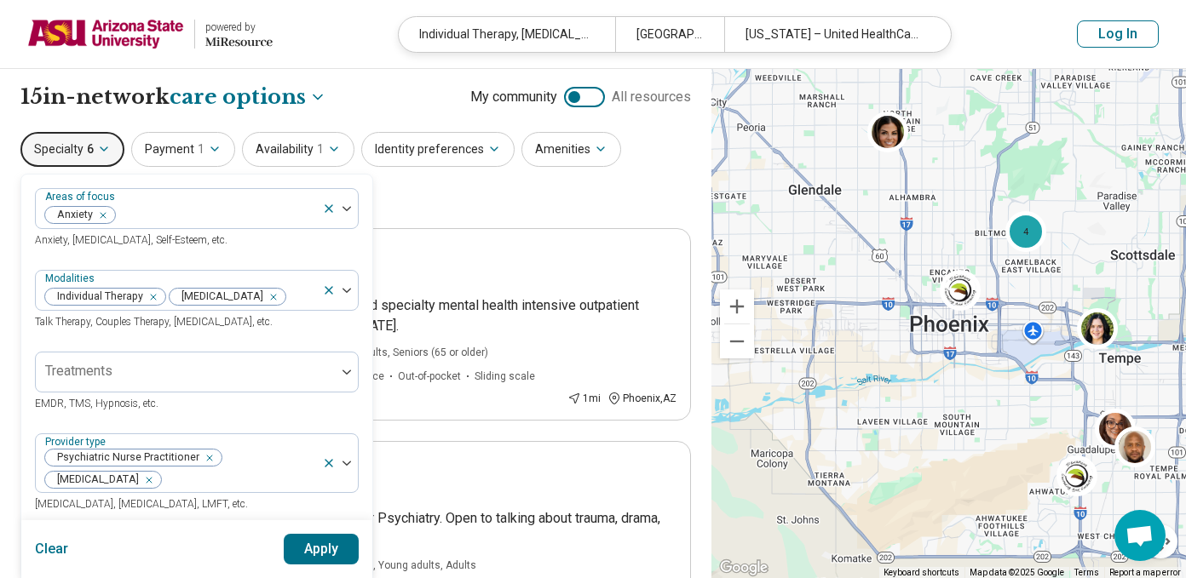
click at [337, 538] on button "Apply" at bounding box center [322, 549] width 76 height 31
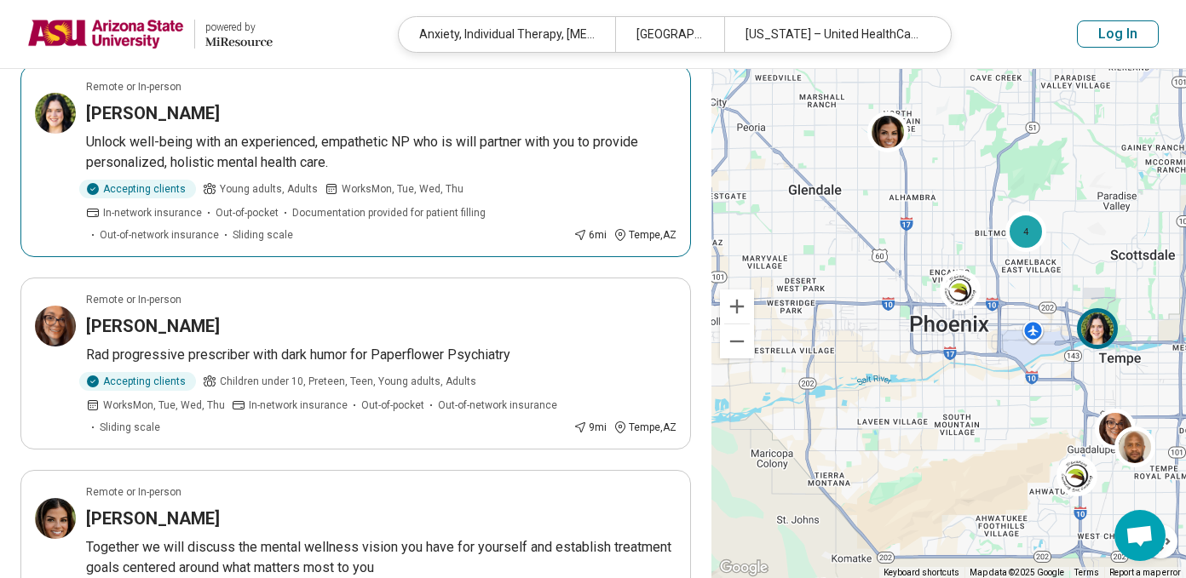
scroll to position [1145, 0]
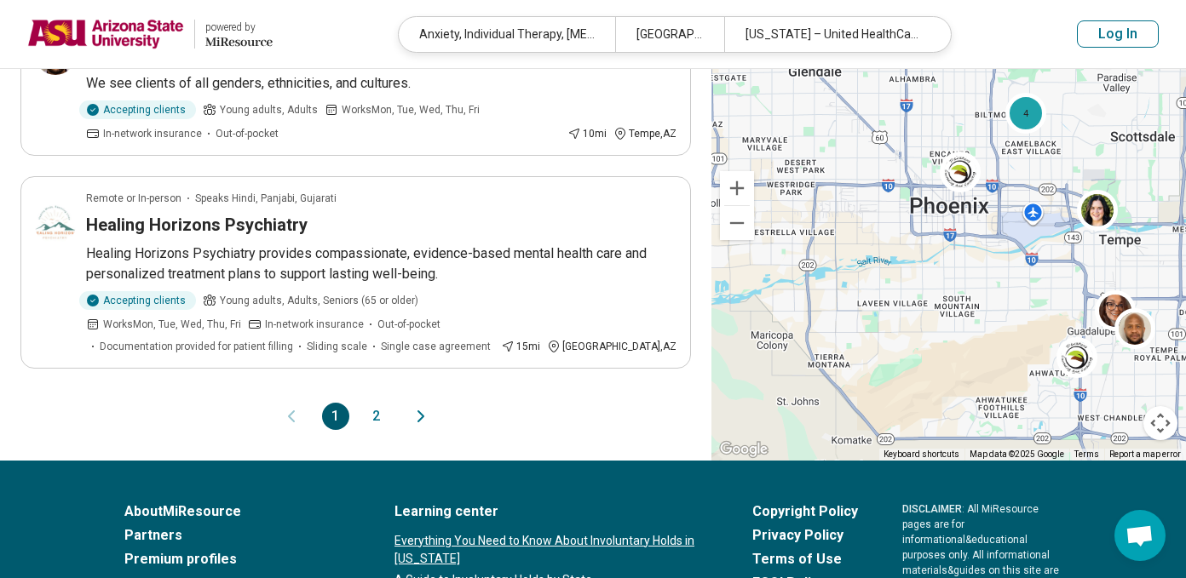
click at [376, 421] on button "2" at bounding box center [376, 416] width 27 height 27
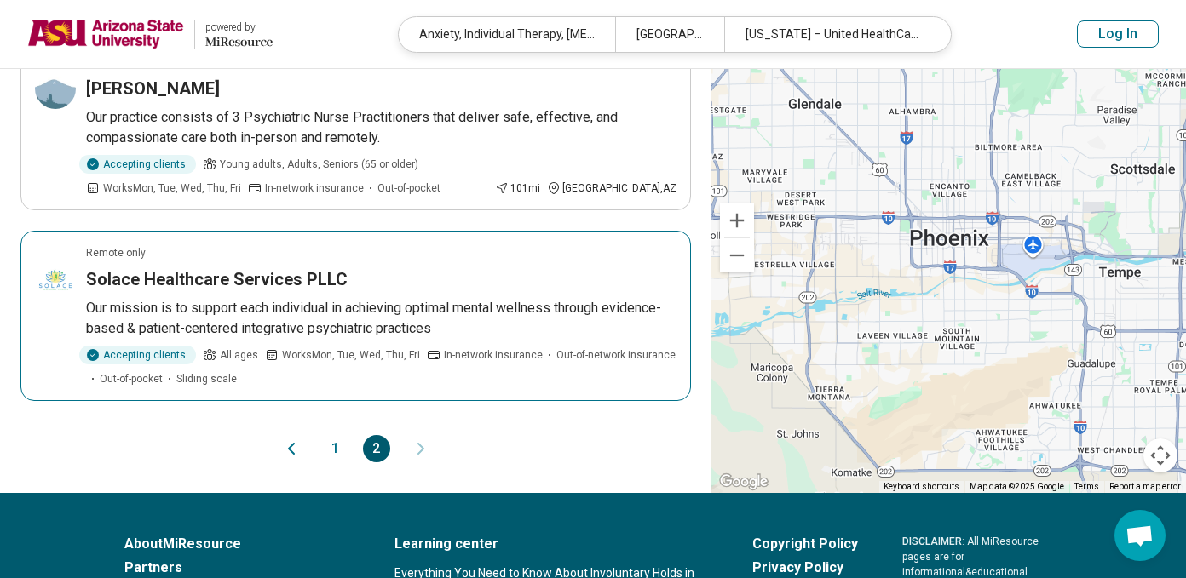
scroll to position [802, 0]
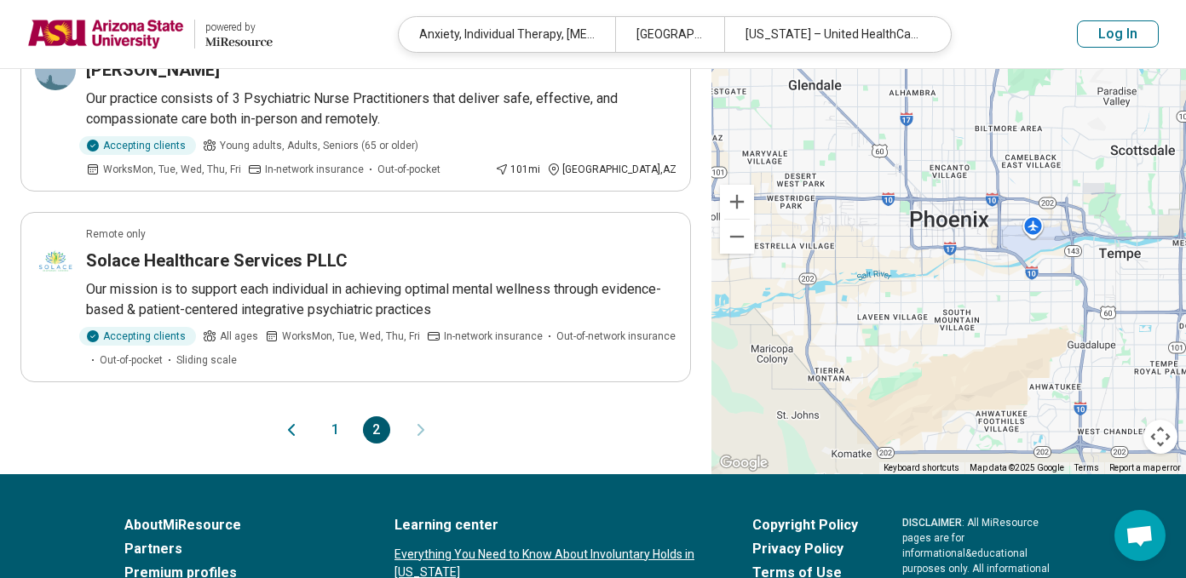
click at [339, 428] on button "1" at bounding box center [335, 430] width 27 height 27
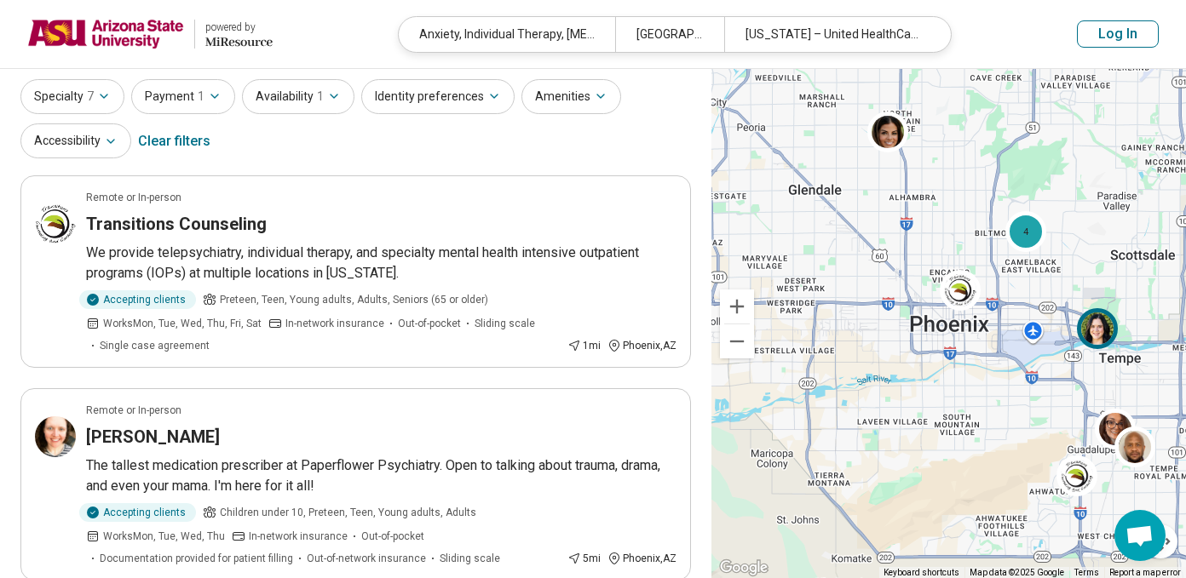
scroll to position [0, 0]
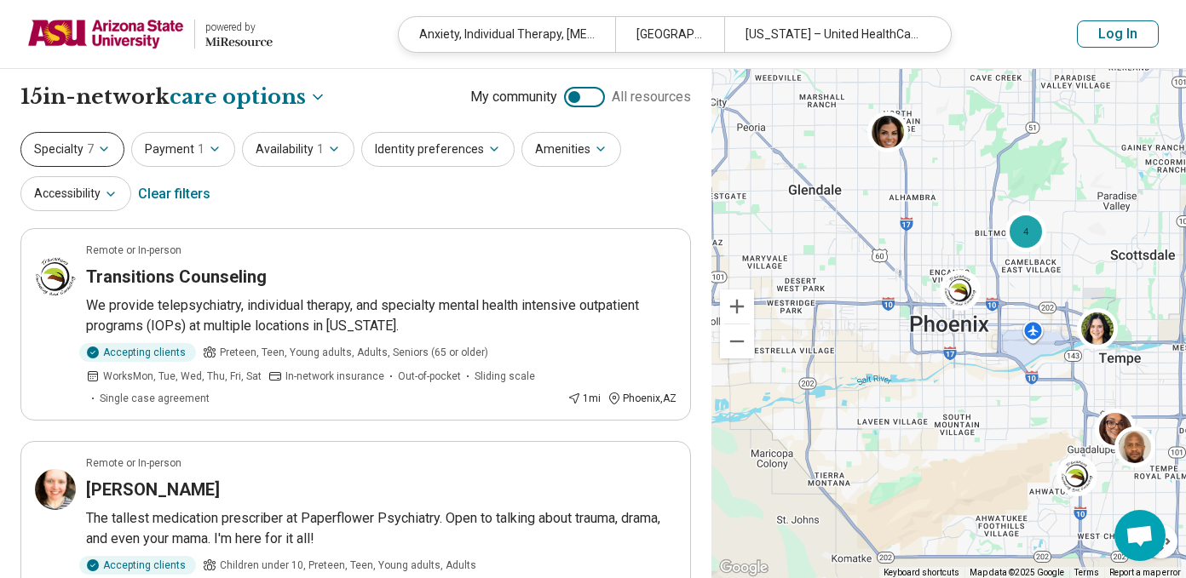
click at [104, 141] on button "Specialty 7" at bounding box center [72, 149] width 104 height 35
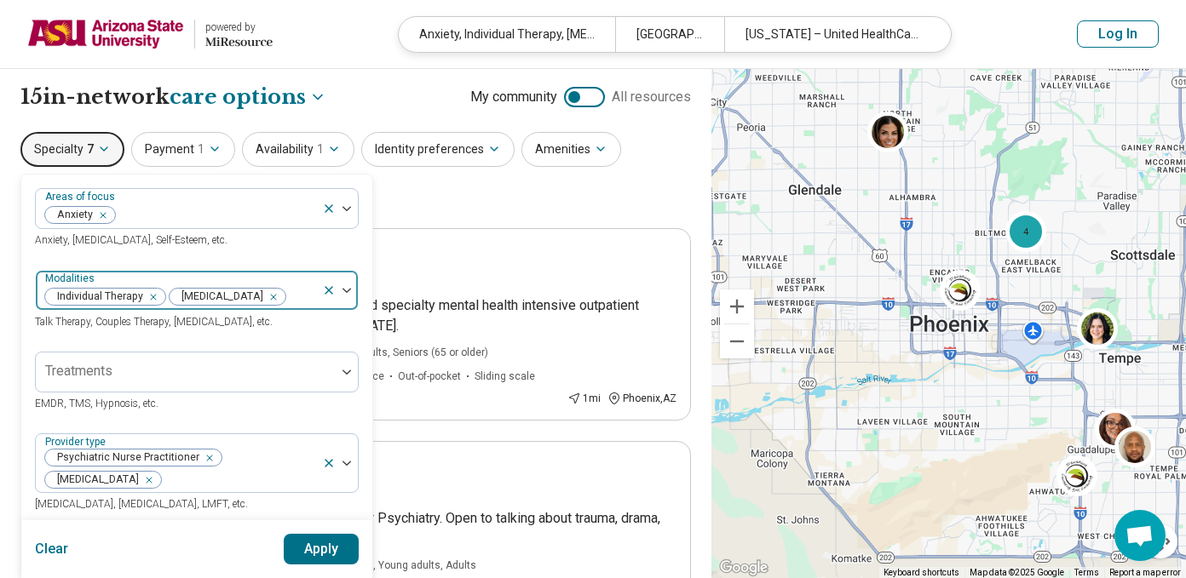
click at [263, 303] on icon "Remove [object Object]" at bounding box center [269, 297] width 12 height 12
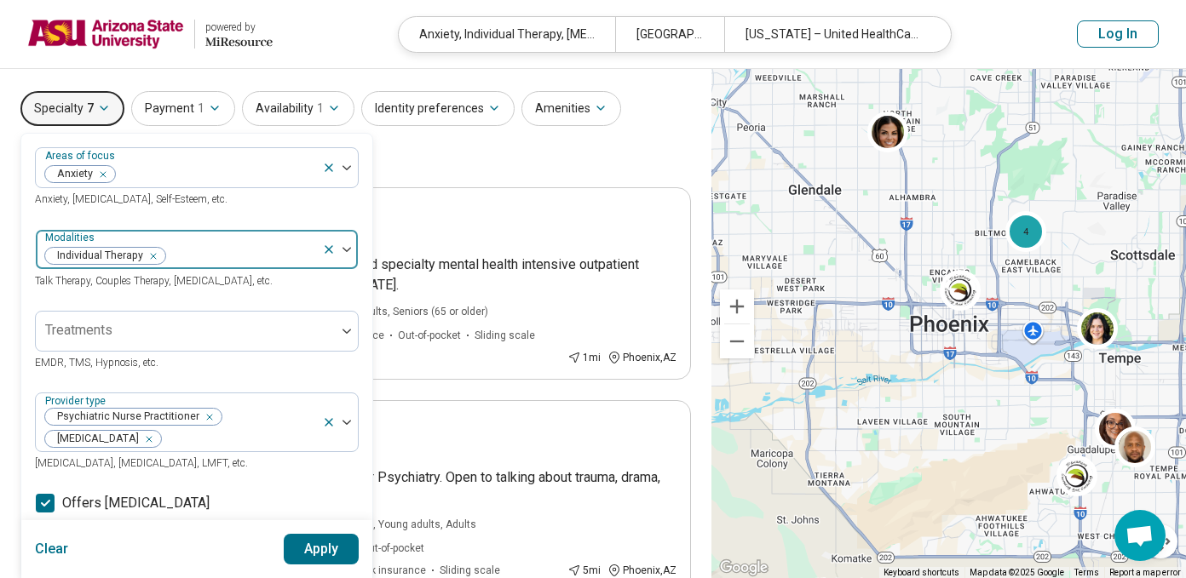
scroll to position [47, 0]
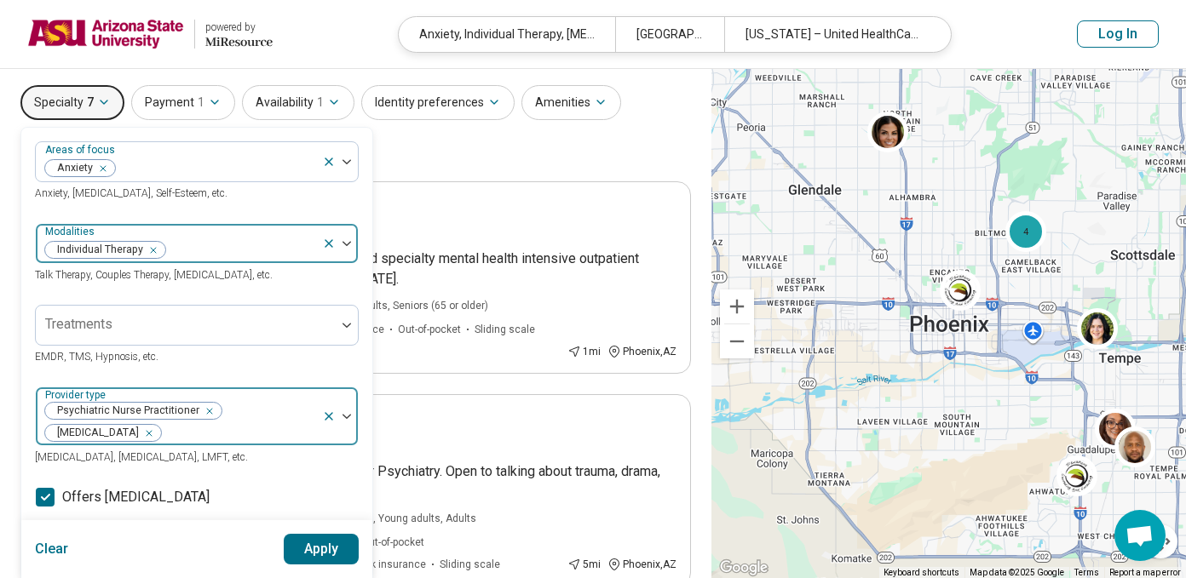
click at [209, 410] on icon "Remove [object Object]" at bounding box center [205, 411] width 12 height 12
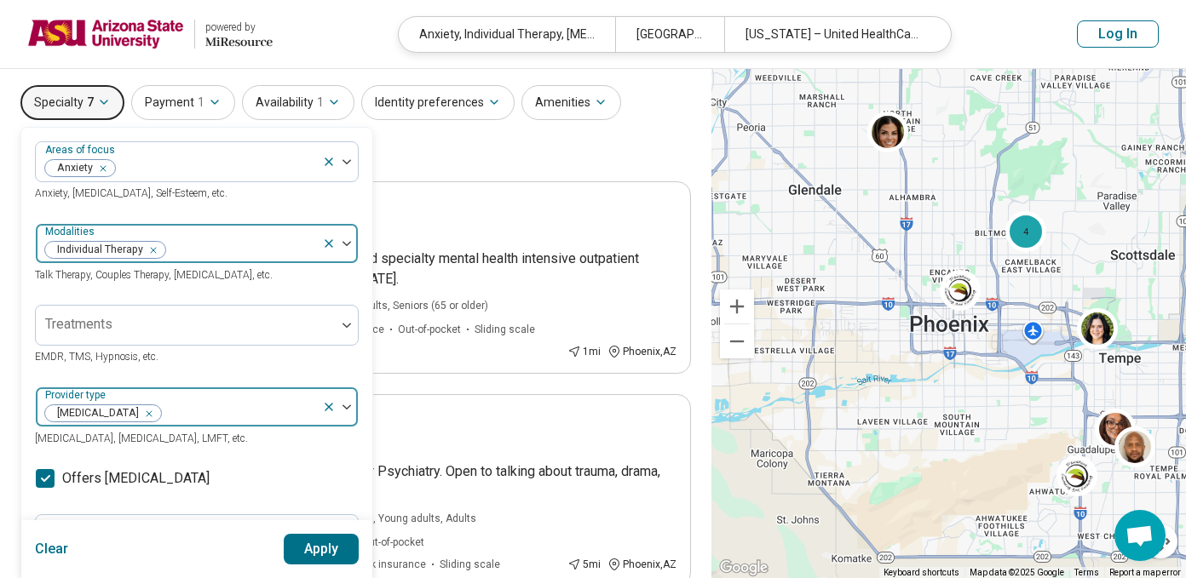
click at [135, 411] on div "Remove [object Object]" at bounding box center [145, 414] width 20 height 20
click at [306, 542] on button "Apply" at bounding box center [322, 549] width 76 height 31
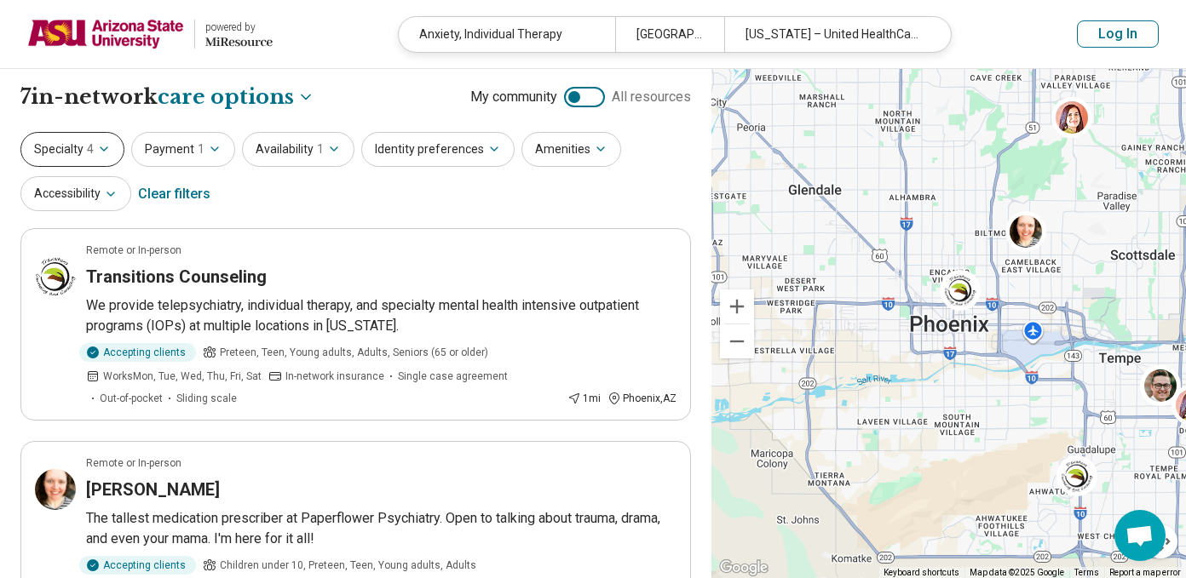
click at [118, 157] on button "Specialty 4" at bounding box center [72, 149] width 104 height 35
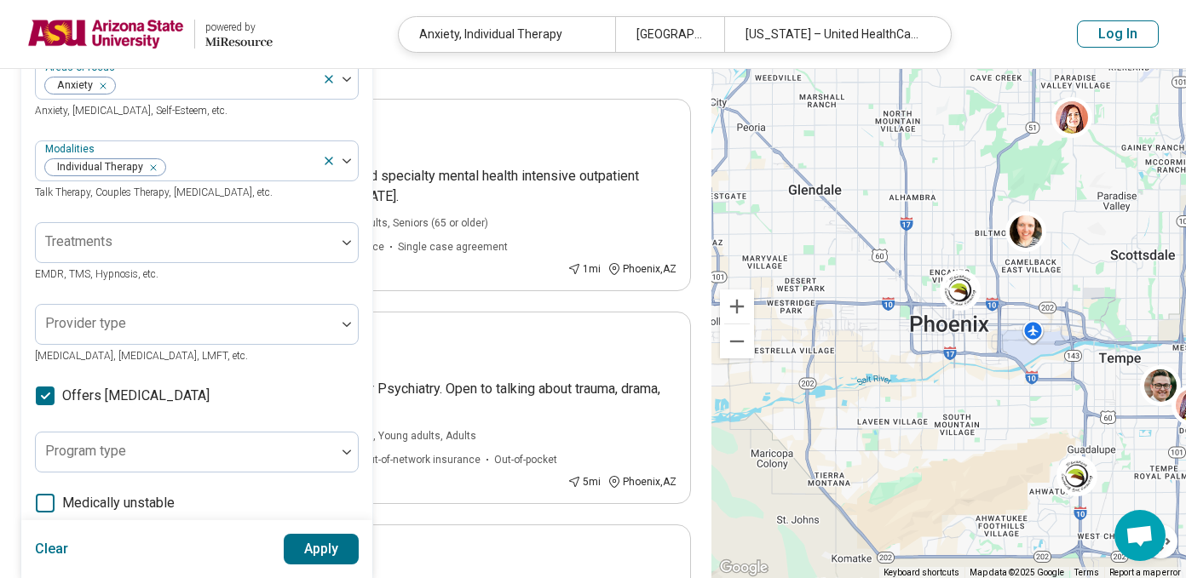
scroll to position [176, 0]
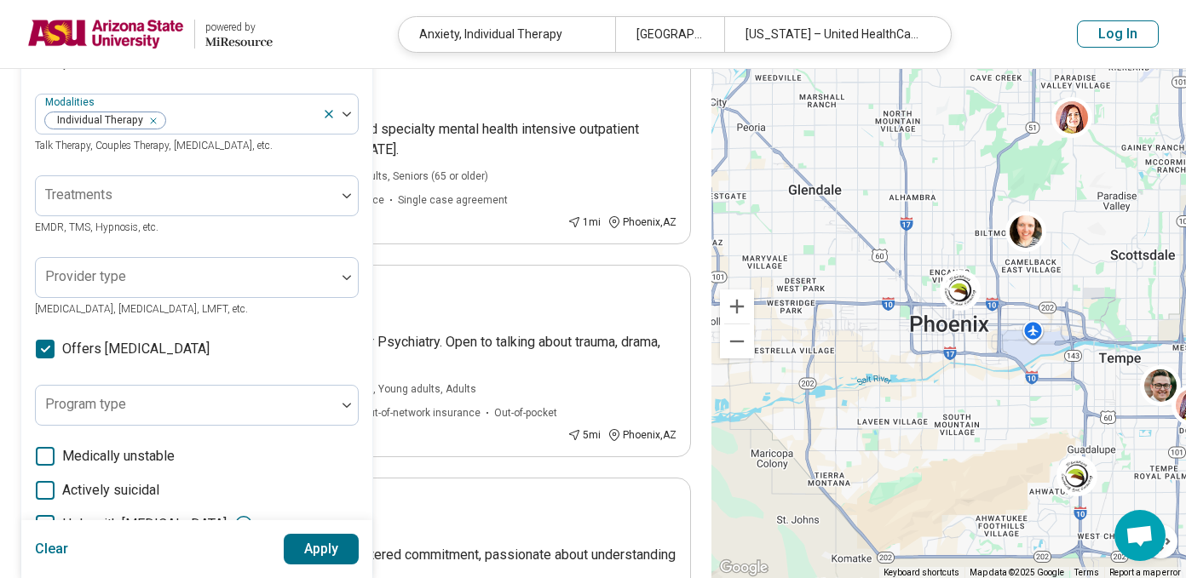
click at [118, 356] on span "Offers medication management" at bounding box center [135, 349] width 147 height 20
click at [329, 549] on button "Apply" at bounding box center [322, 549] width 76 height 31
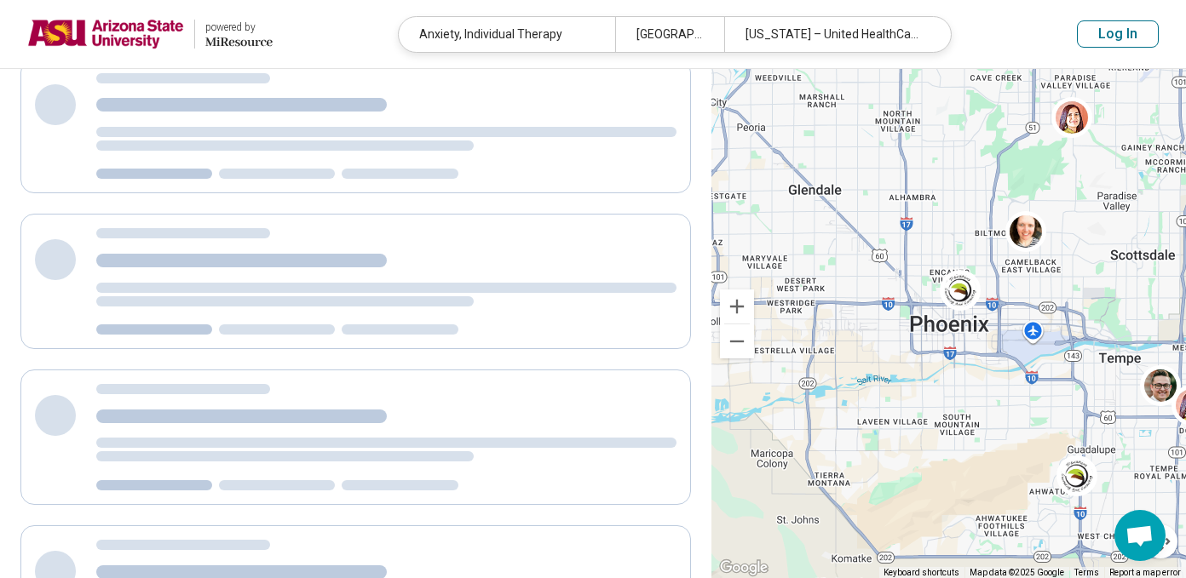
scroll to position [78, 0]
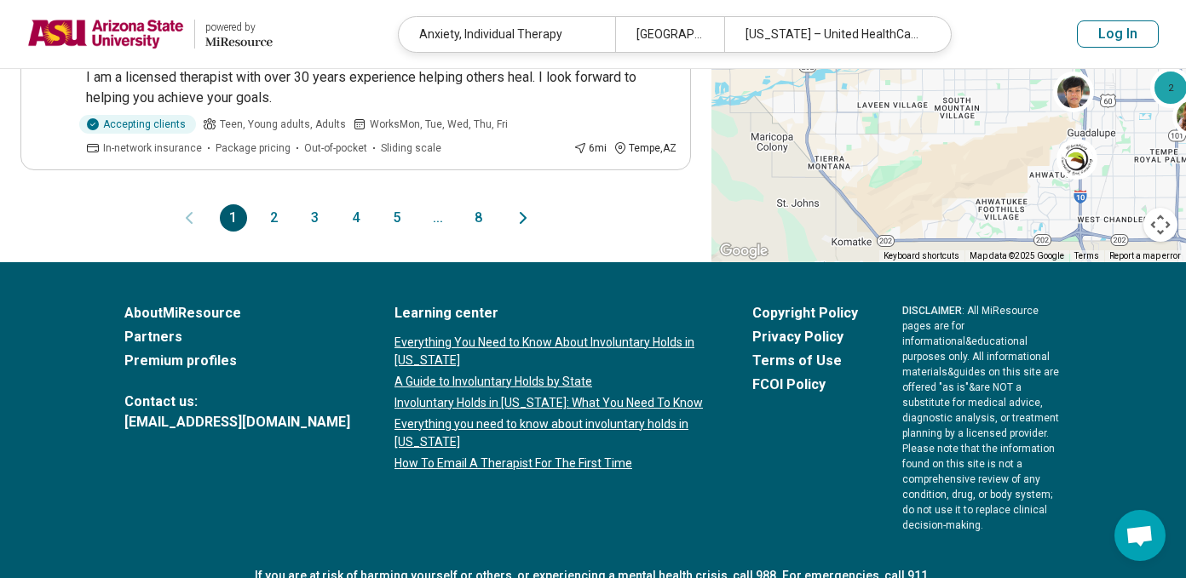
scroll to position [2005, 0]
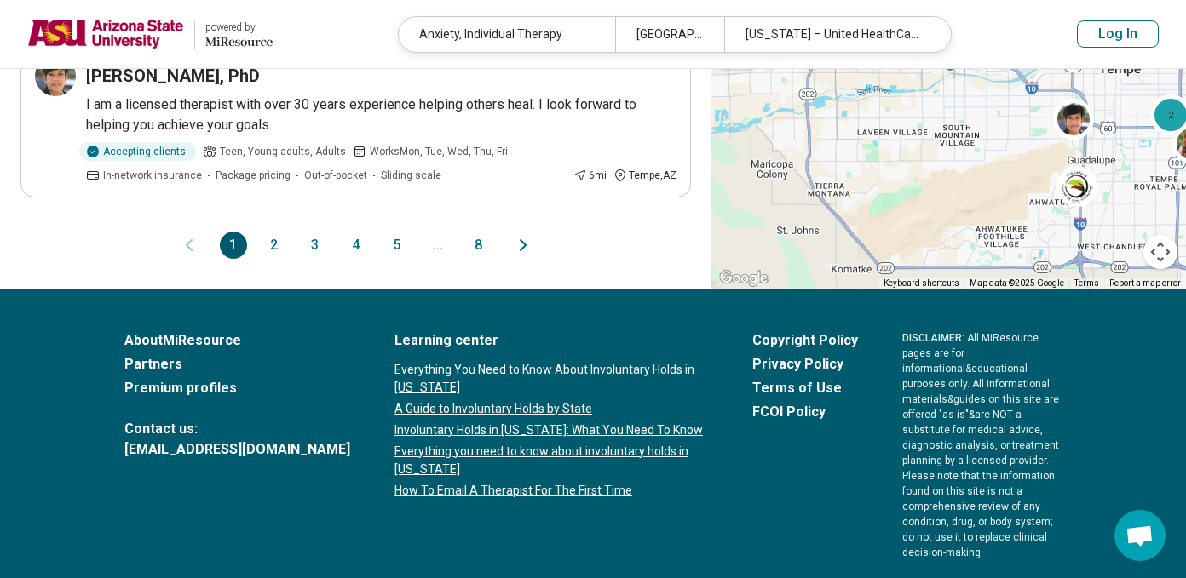
click at [259, 233] on div "1 2 3 4 5 ... 8" at bounding box center [356, 245] width 273 height 27
click at [267, 232] on button "2" at bounding box center [274, 245] width 27 height 27
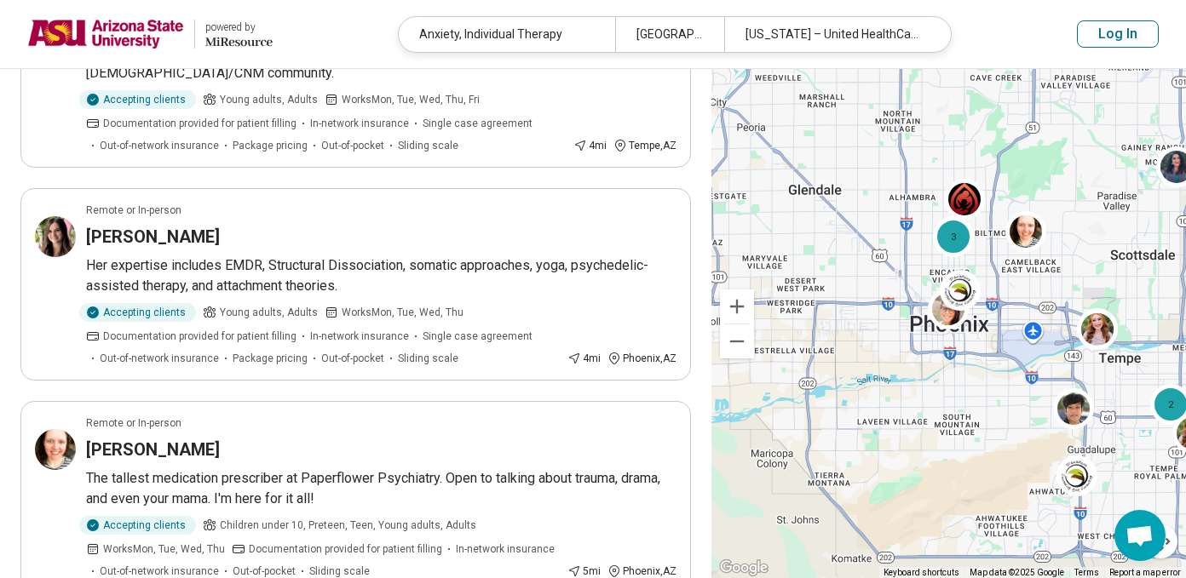
scroll to position [0, 0]
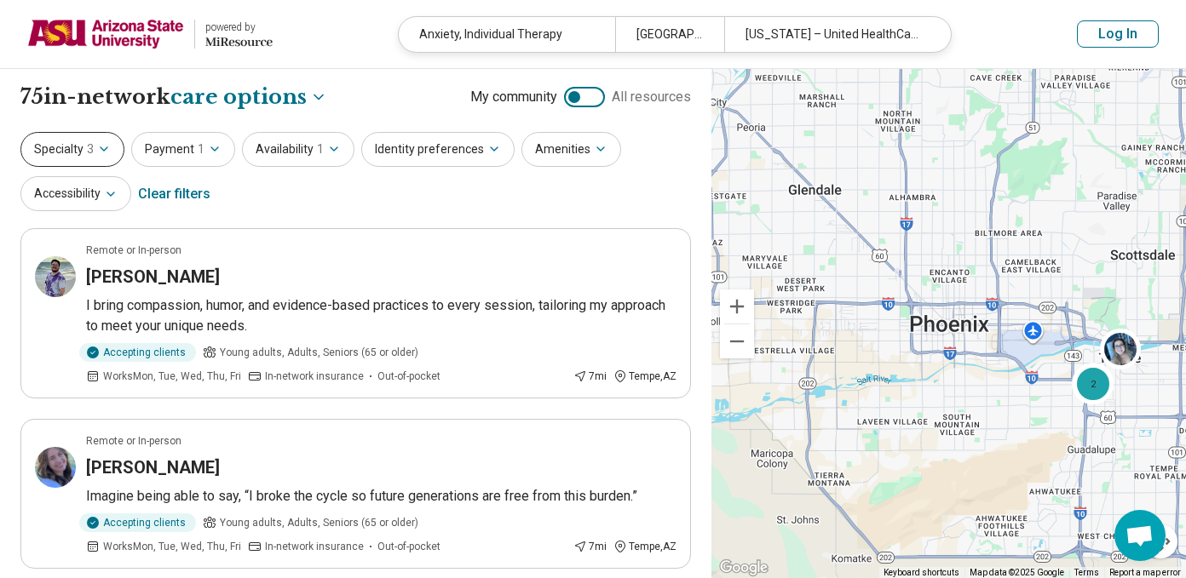
click at [105, 147] on icon "button" at bounding box center [104, 148] width 7 height 3
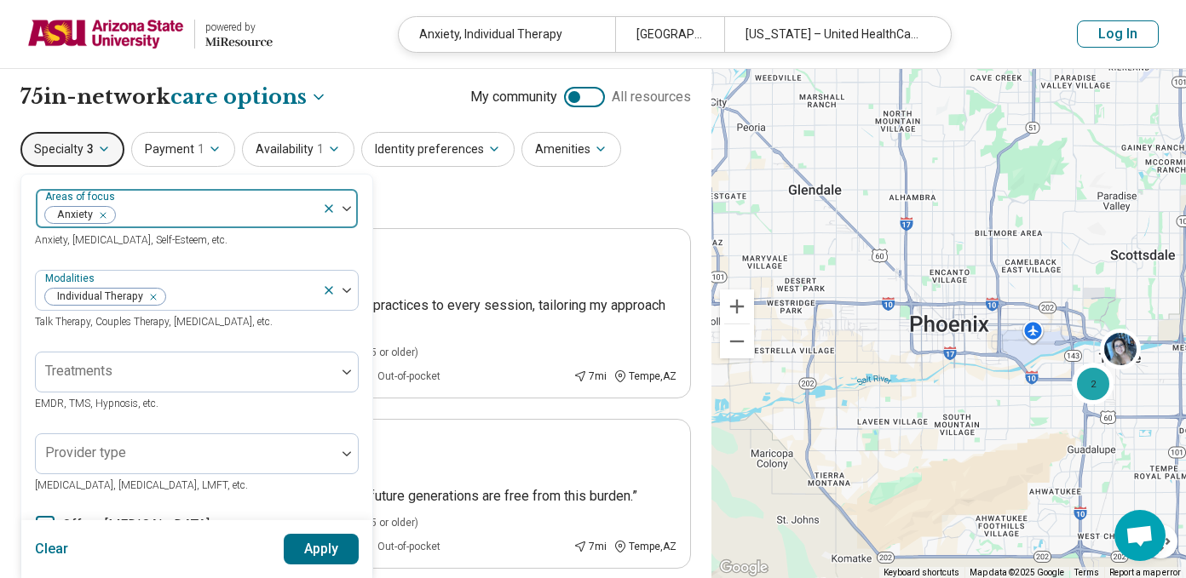
click at [162, 220] on div at bounding box center [216, 216] width 198 height 24
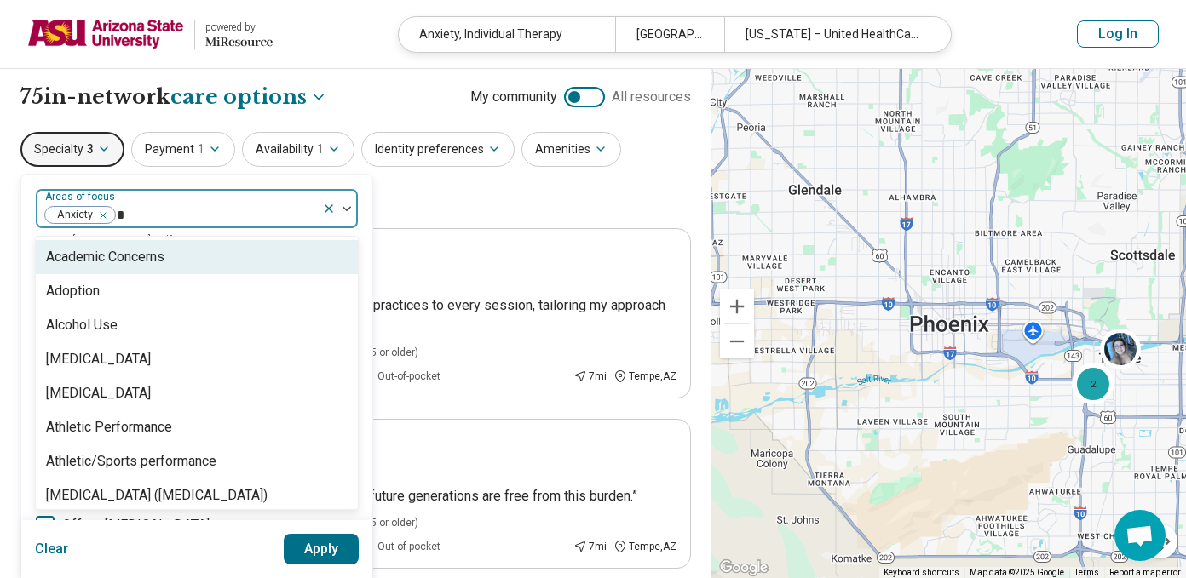
type input "**"
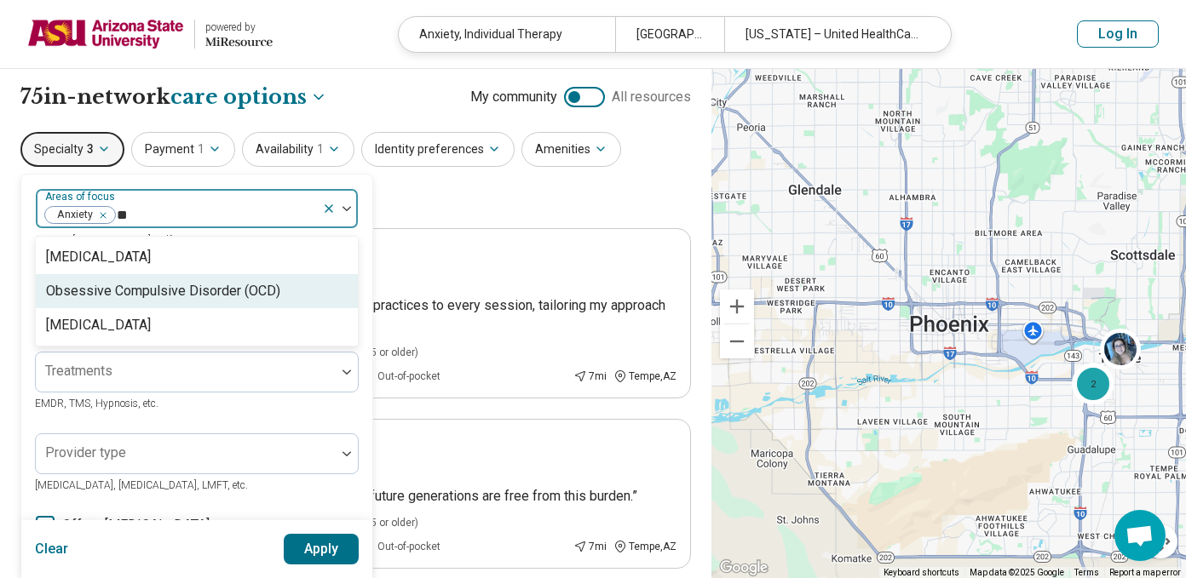
click at [156, 293] on div "Obsessive Compulsive Disorder (OCD)" at bounding box center [163, 291] width 234 height 20
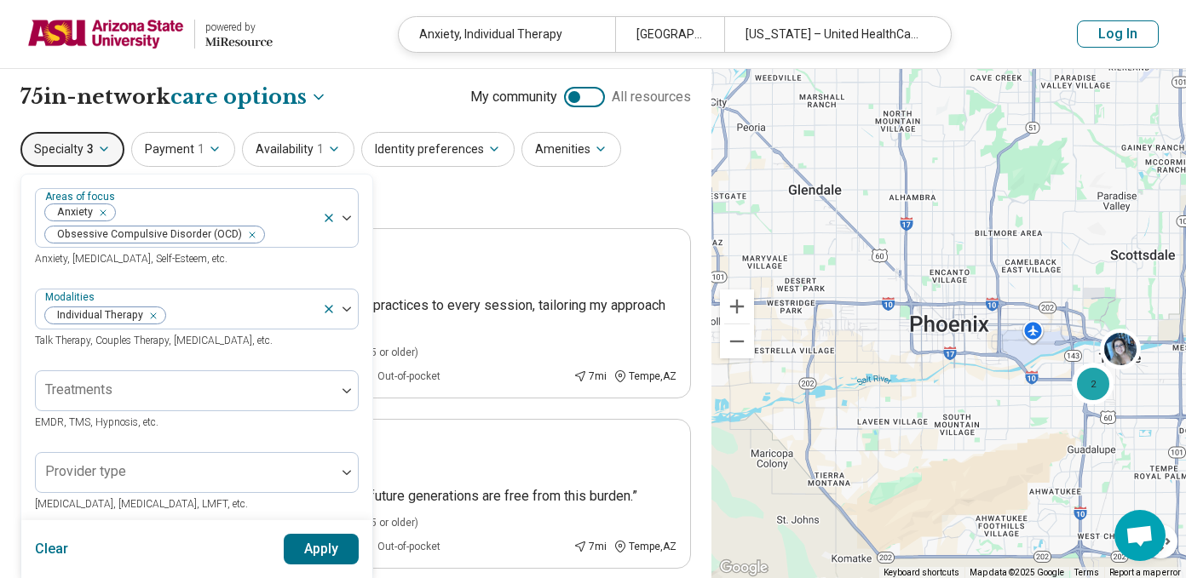
click at [344, 179] on div "Areas of focus Anxiety Obsessive Compulsive Disorder (OCD) Anxiety, Depression,…" at bounding box center [196, 531] width 351 height 712
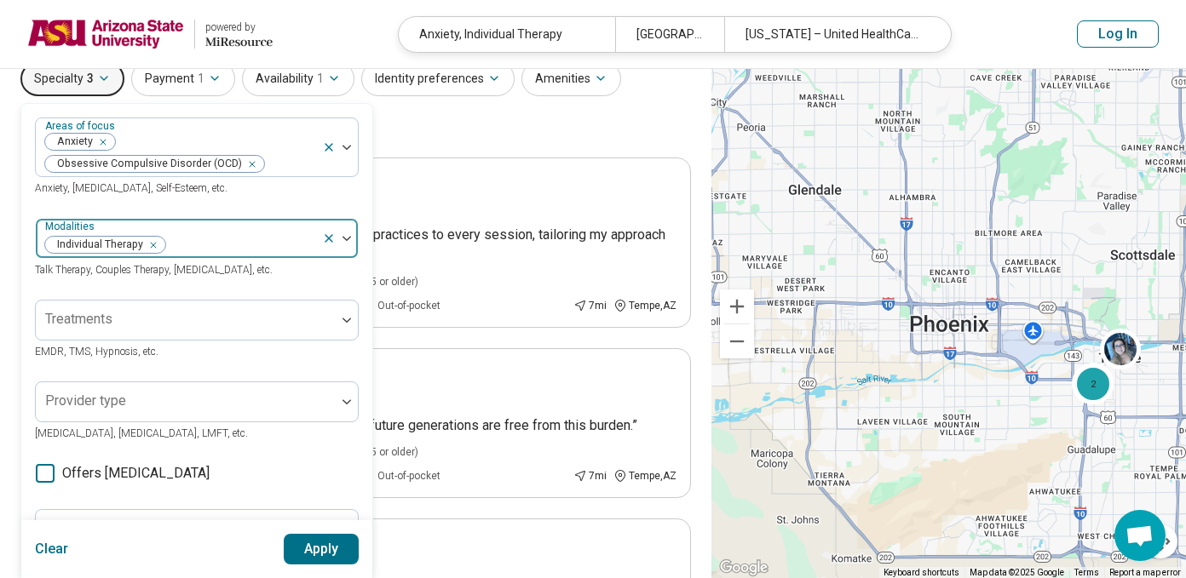
scroll to position [95, 0]
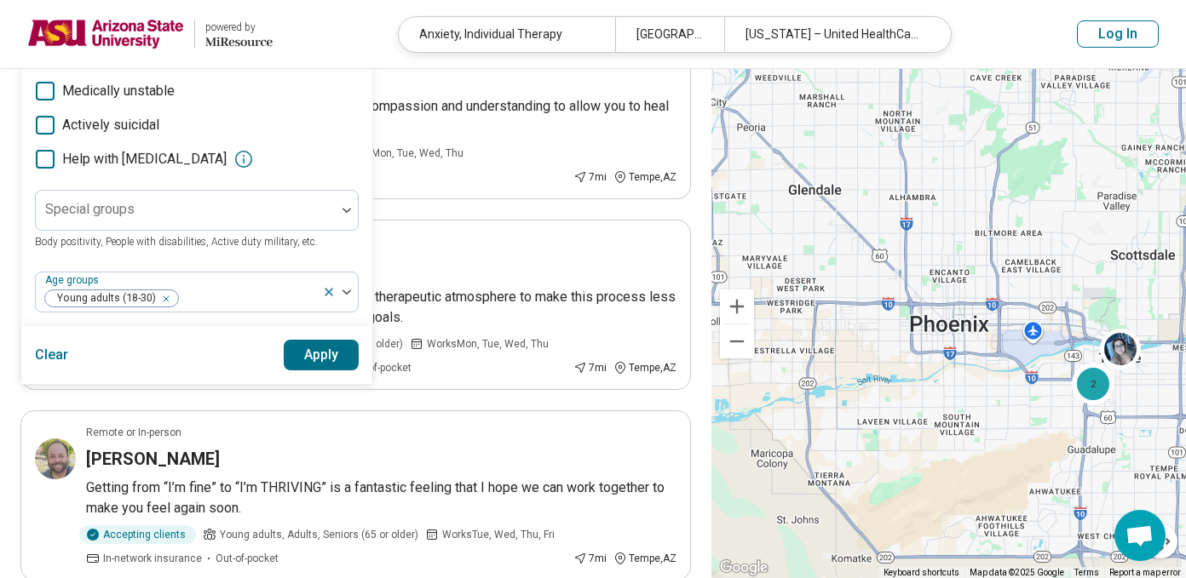
click at [304, 348] on button "Apply" at bounding box center [322, 355] width 76 height 31
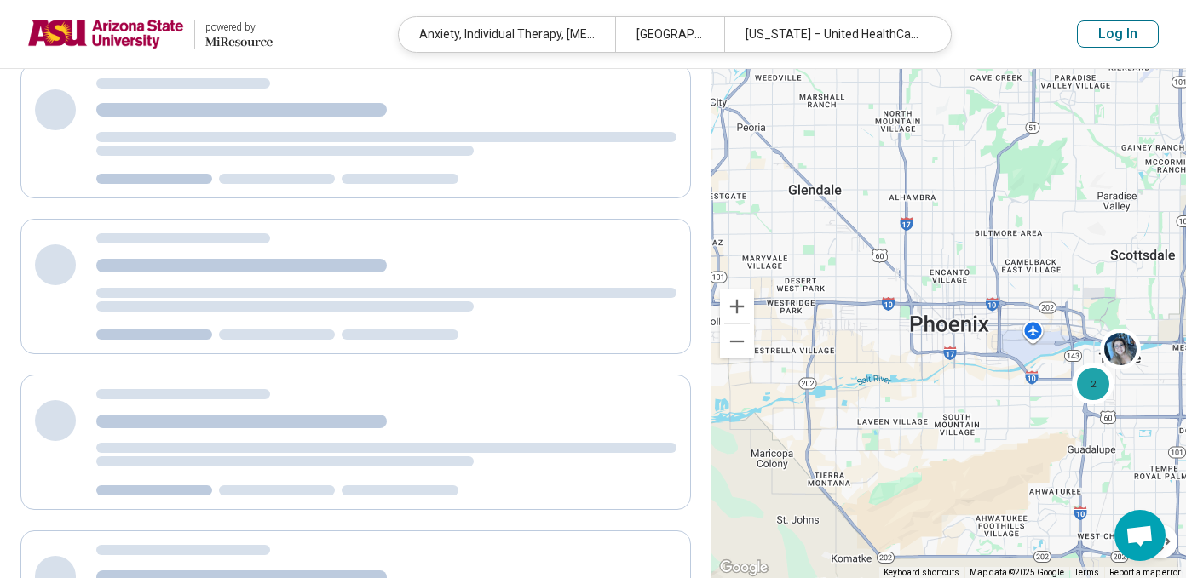
scroll to position [80, 0]
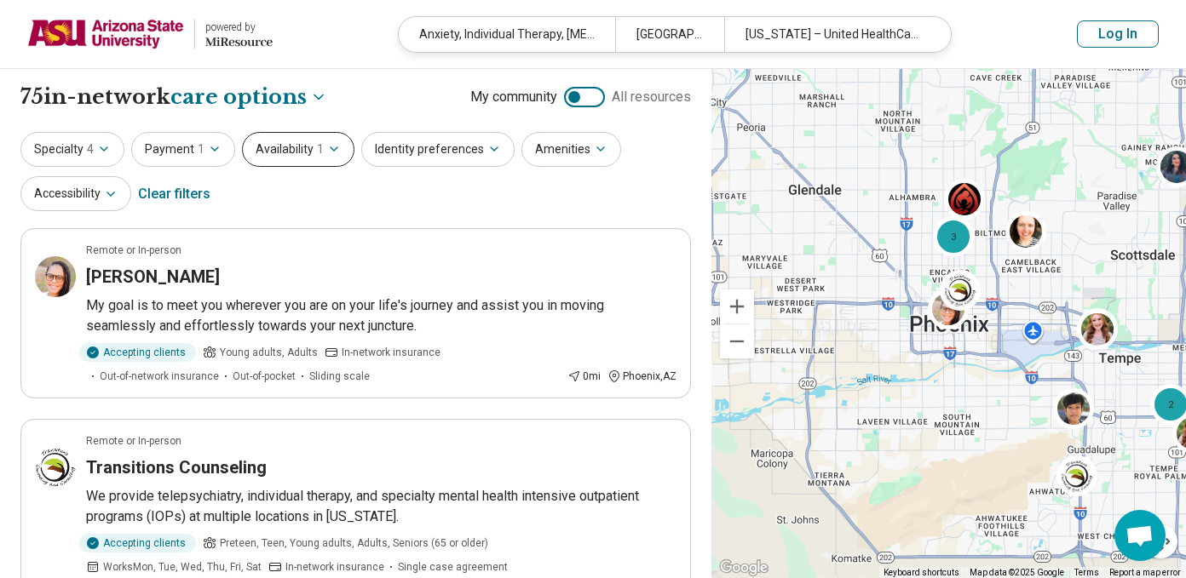
click at [318, 154] on span "1" at bounding box center [320, 150] width 7 height 18
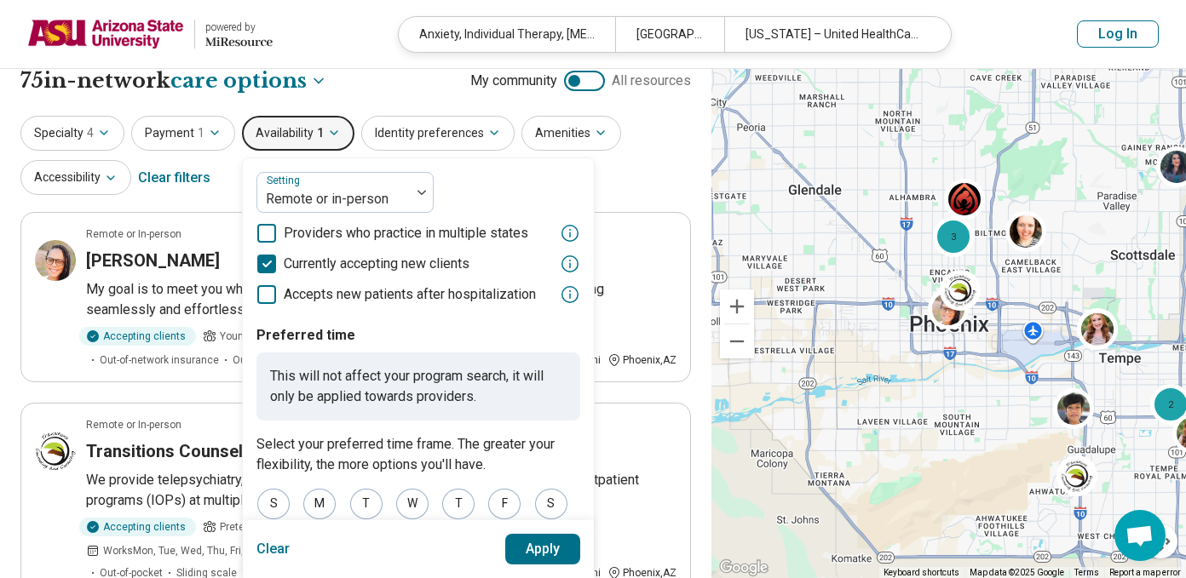
scroll to position [15, 0]
click at [364, 185] on div "Remote or in-person" at bounding box center [333, 193] width 153 height 37
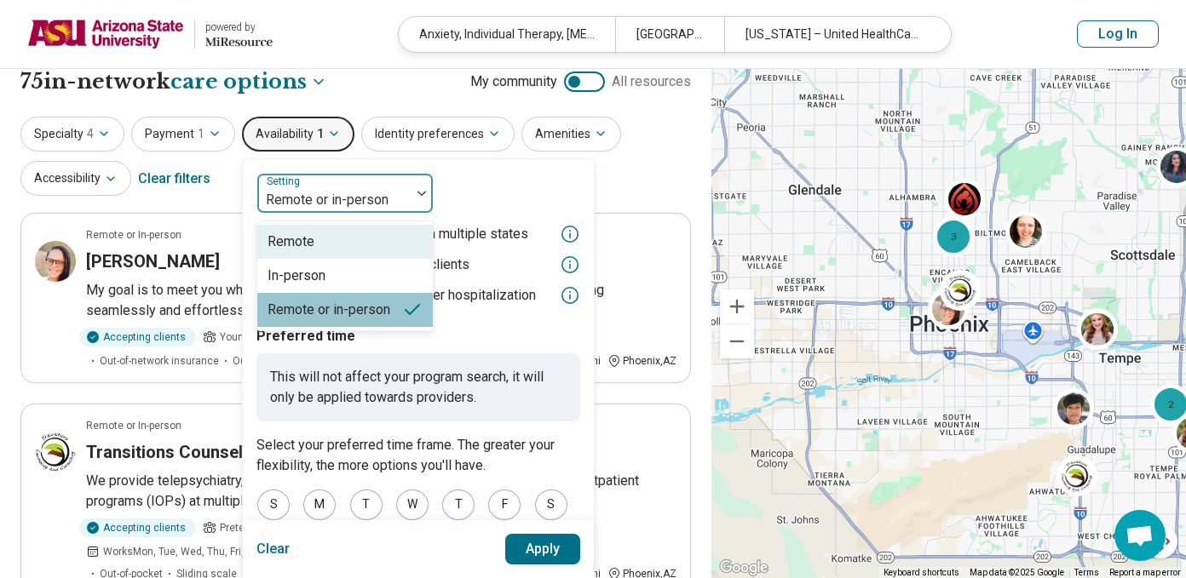
click at [346, 238] on div "Remote" at bounding box center [344, 242] width 175 height 34
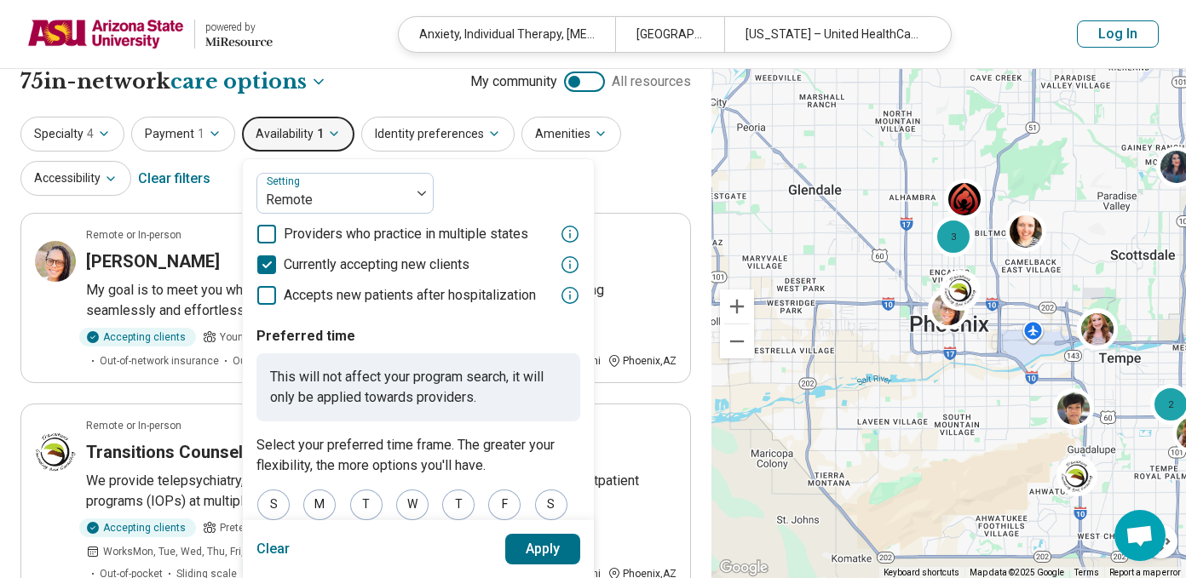
click at [529, 546] on button "Apply" at bounding box center [543, 549] width 76 height 31
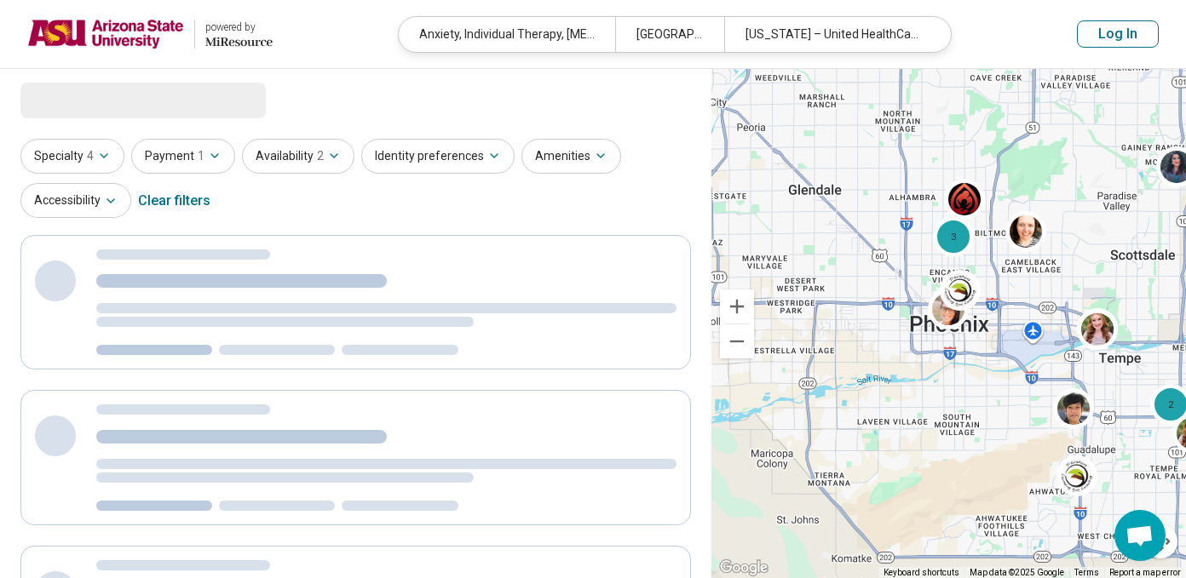
scroll to position [0, 0]
select select "***"
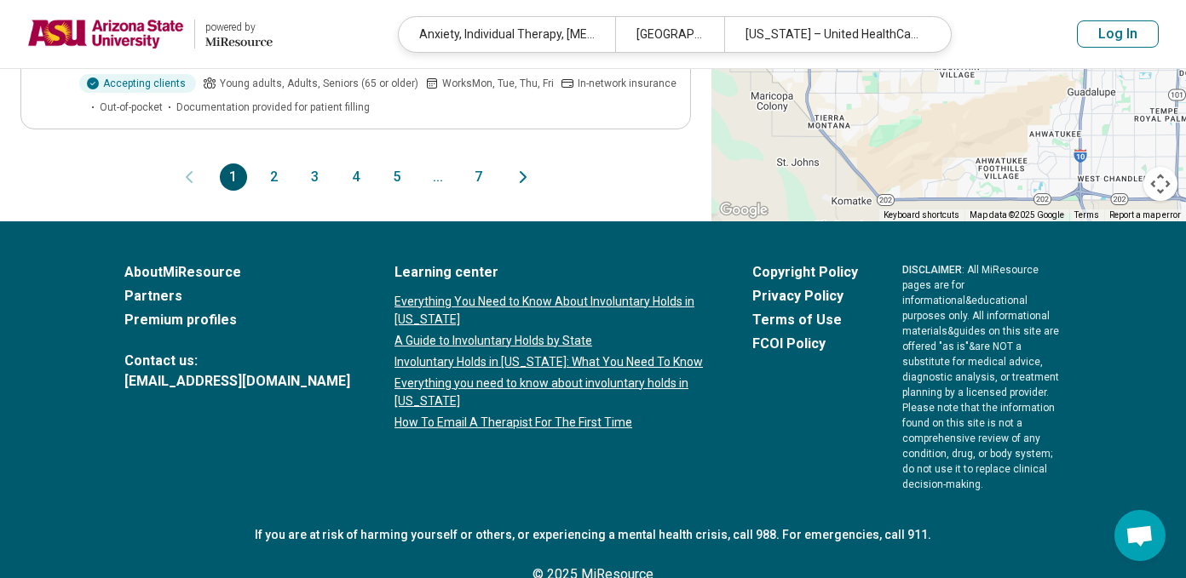
click at [287, 191] on button "2" at bounding box center [274, 177] width 27 height 27
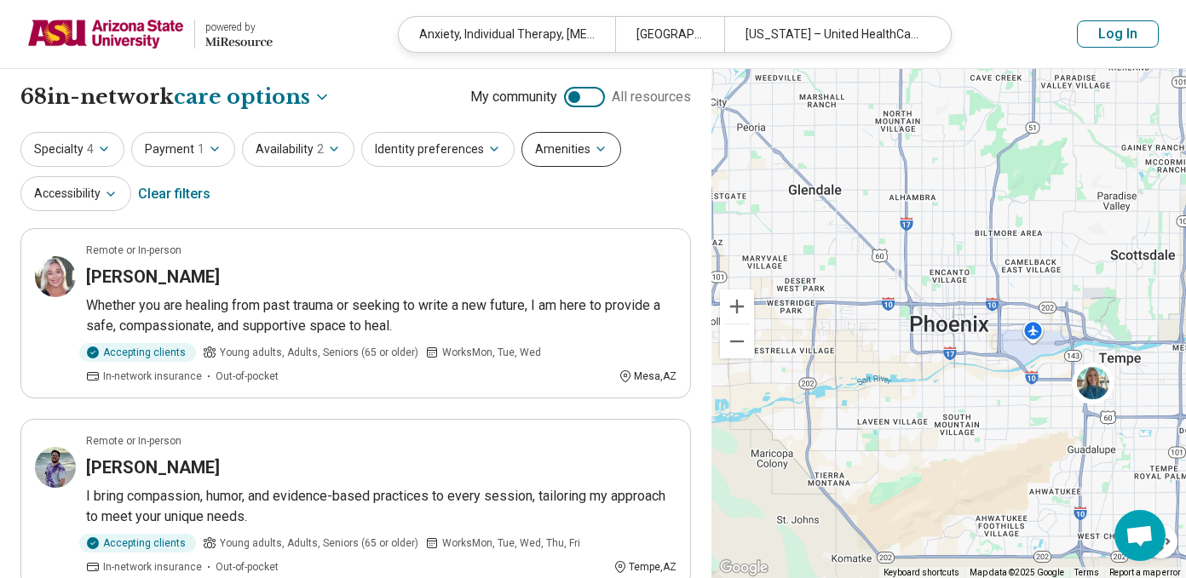
click at [570, 142] on button "Amenities" at bounding box center [571, 149] width 100 height 35
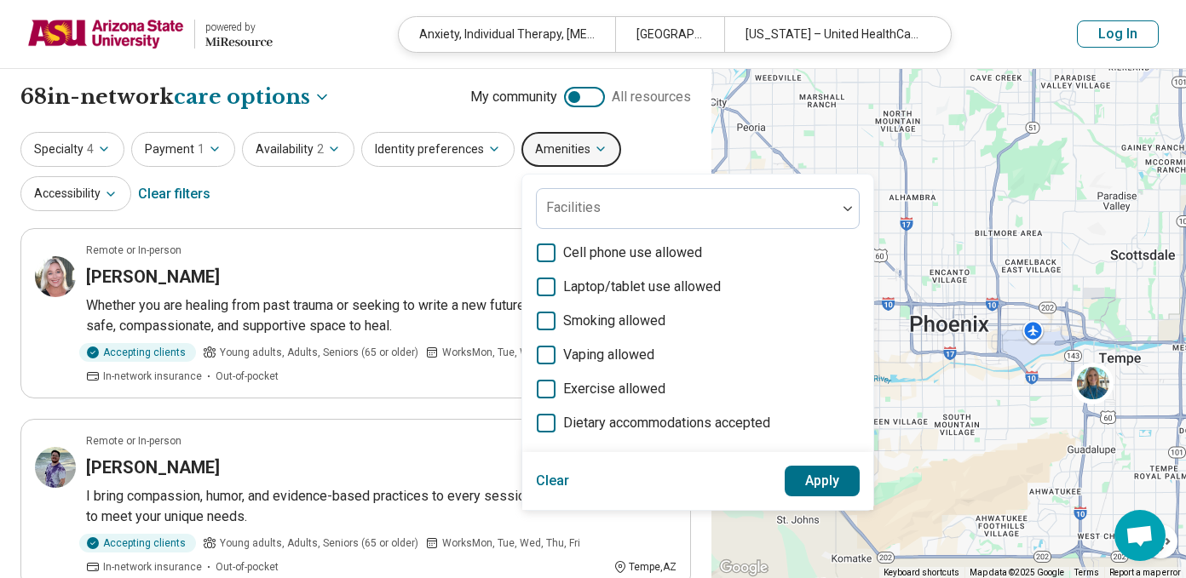
click at [569, 141] on button "Amenities" at bounding box center [571, 149] width 100 height 35
click at [407, 158] on button "Identity preferences" at bounding box center [437, 149] width 153 height 35
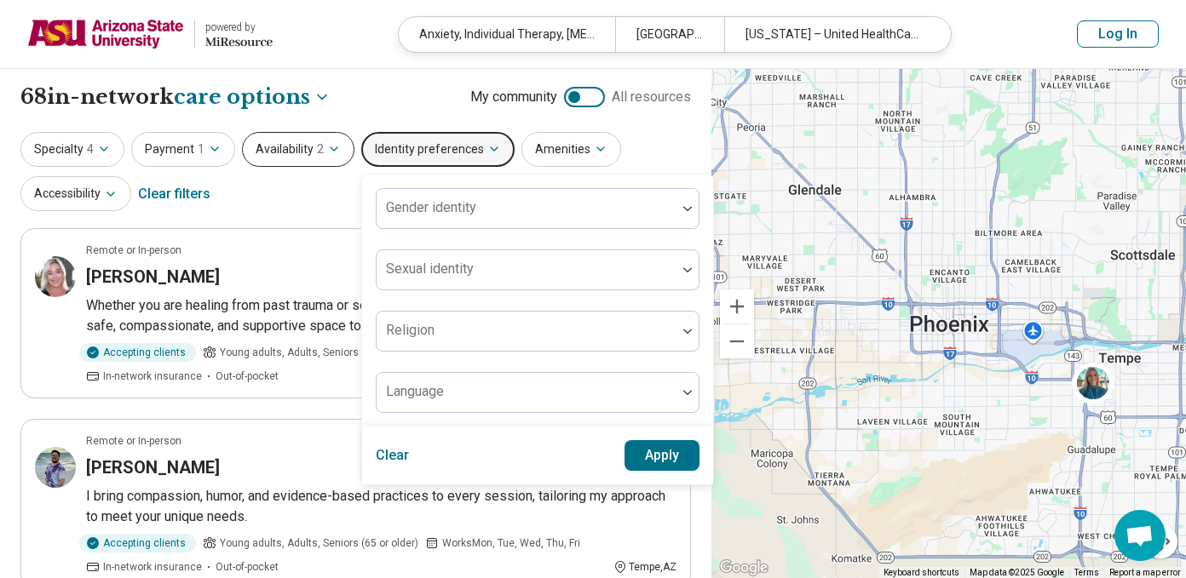
click at [329, 147] on icon "button" at bounding box center [334, 149] width 14 height 14
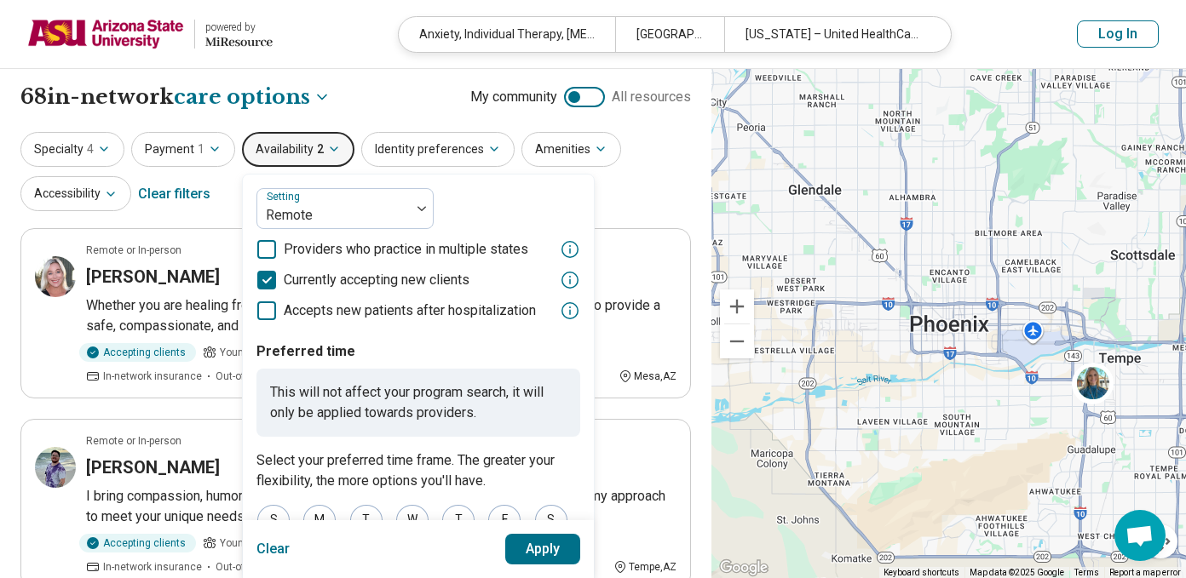
click at [348, 229] on div "Setting Remote Providers who practice in multiple states Currently accepting ne…" at bounding box center [418, 254] width 324 height 133
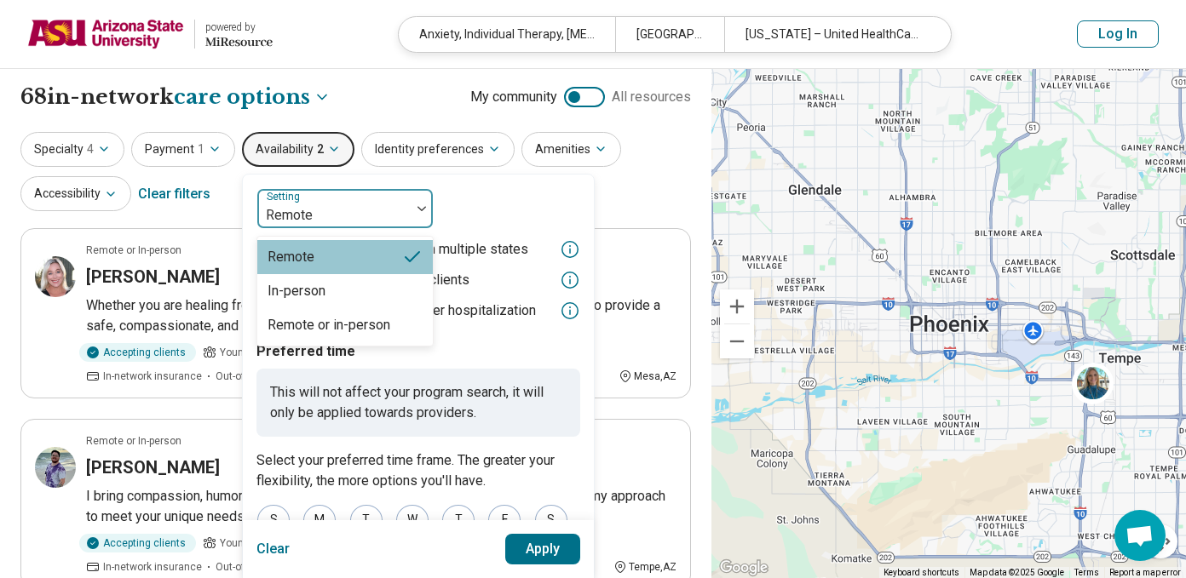
click at [348, 216] on div at bounding box center [334, 216] width 140 height 24
click at [325, 320] on div "Remote or in-person" at bounding box center [328, 325] width 123 height 20
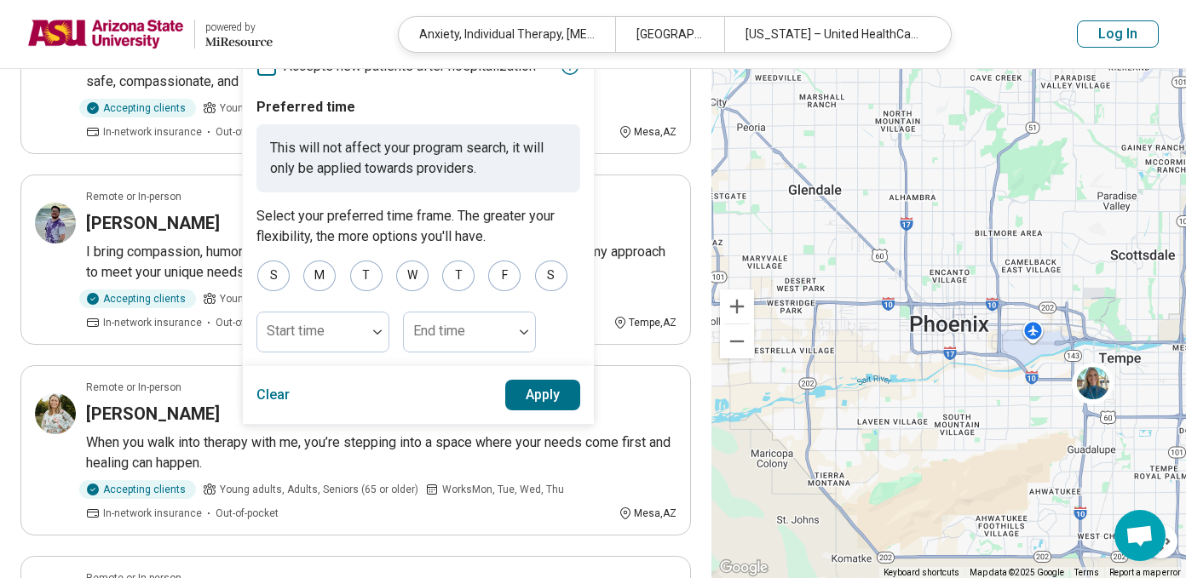
click at [514, 399] on button "Apply" at bounding box center [543, 395] width 76 height 31
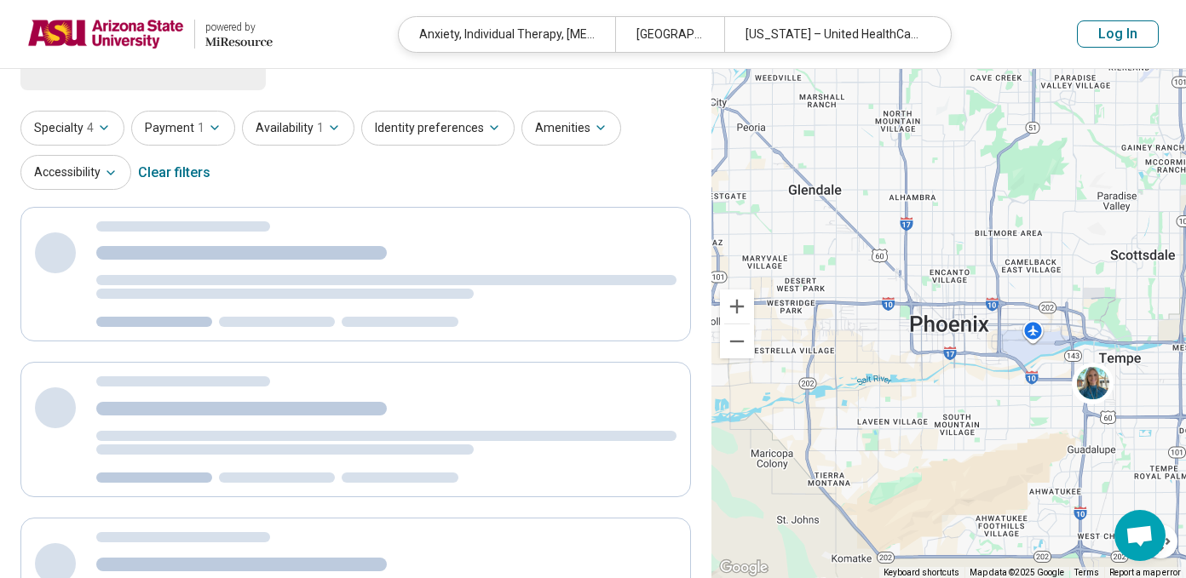
scroll to position [9, 0]
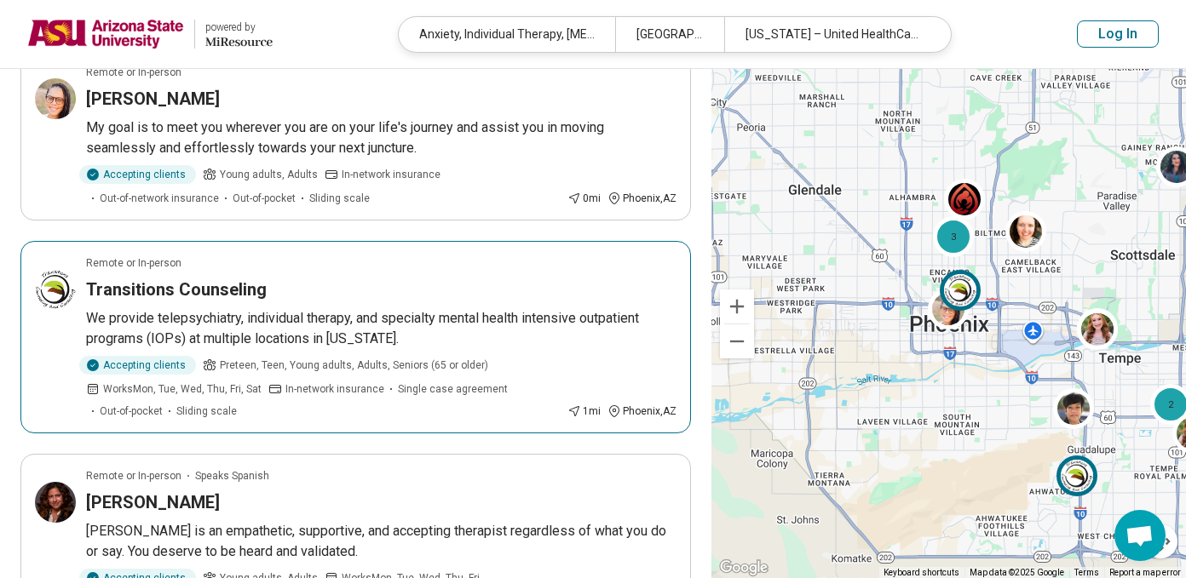
scroll to position [188, 0]
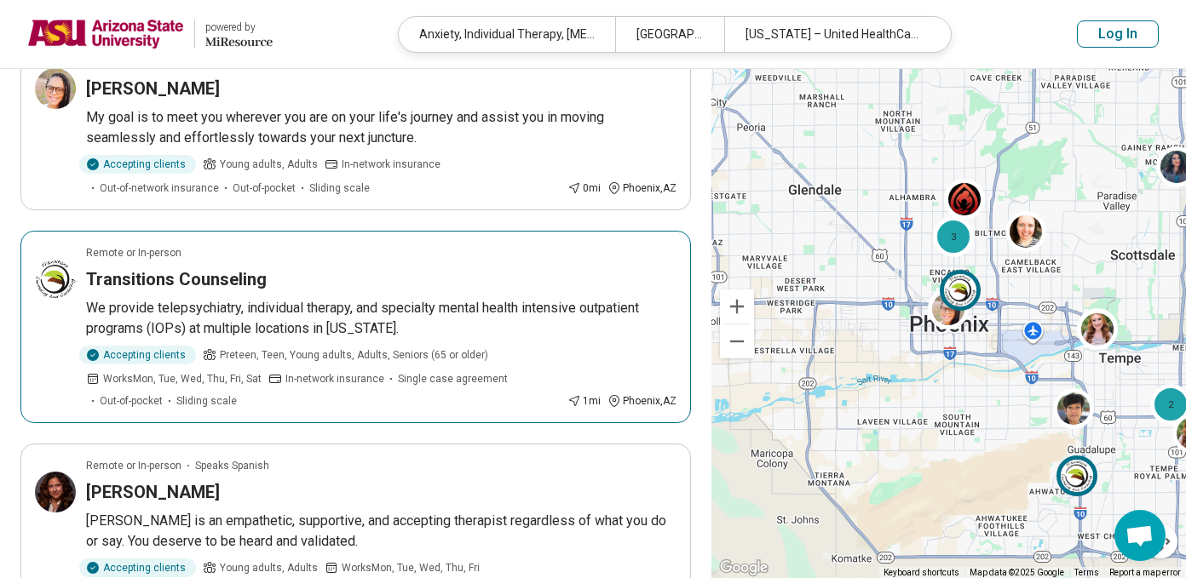
click at [470, 330] on p "We provide telepsychiatry, individual therapy, and specialty mental health inte…" at bounding box center [381, 318] width 590 height 41
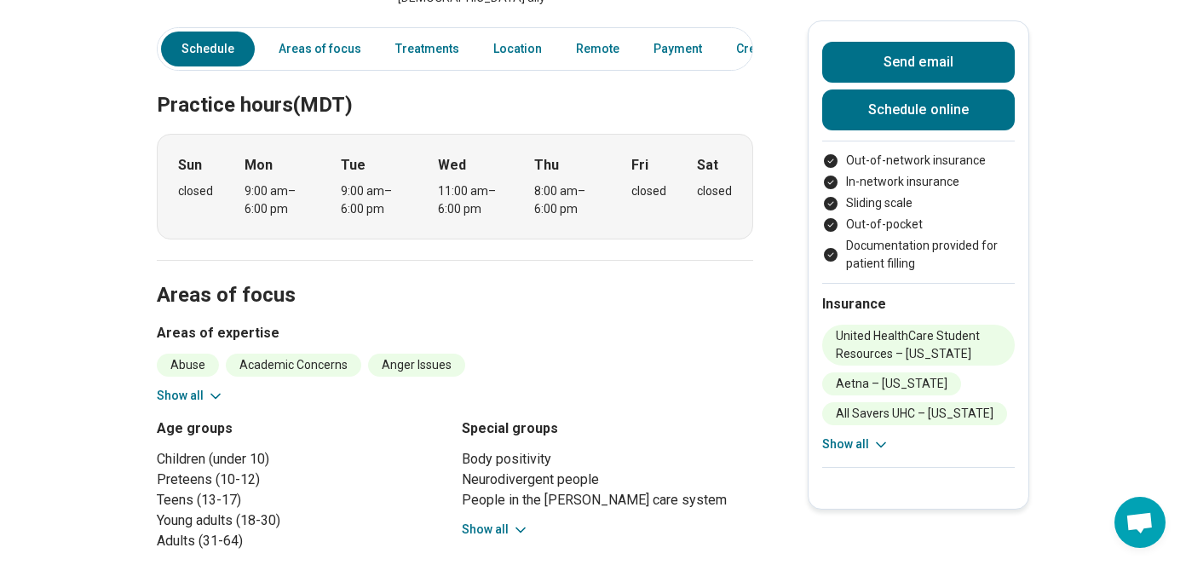
scroll to position [513, 0]
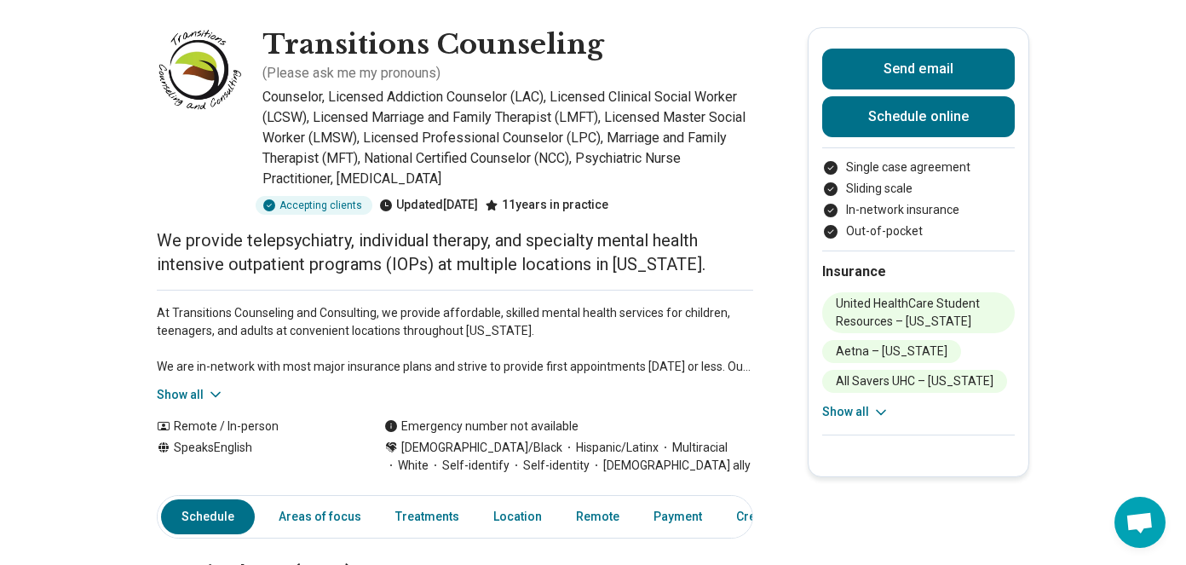
scroll to position [134, 0]
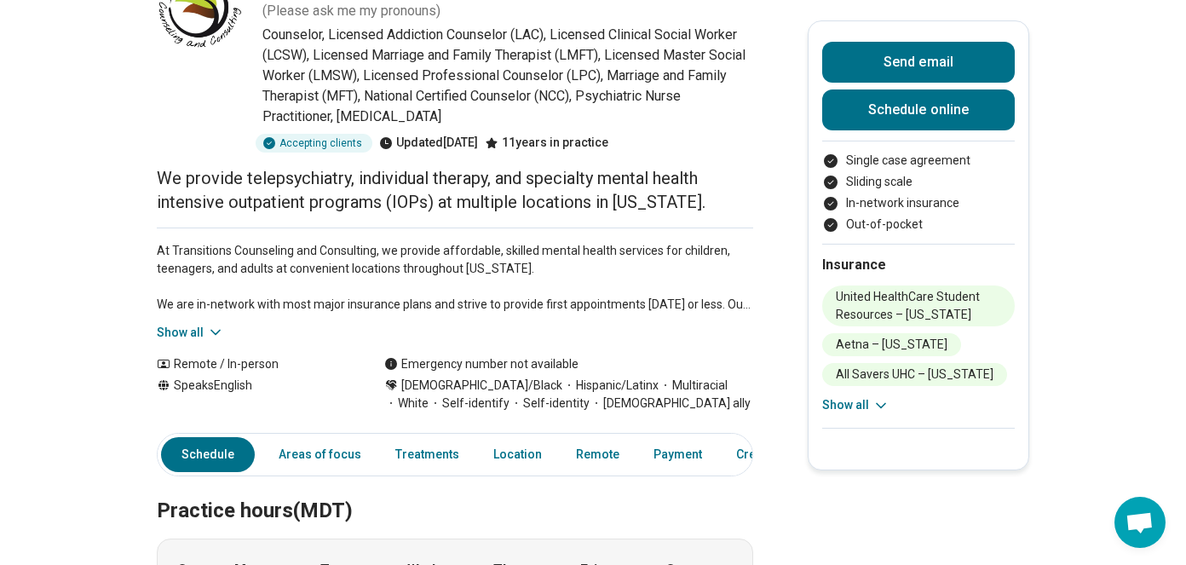
click at [210, 325] on icon at bounding box center [215, 332] width 17 height 17
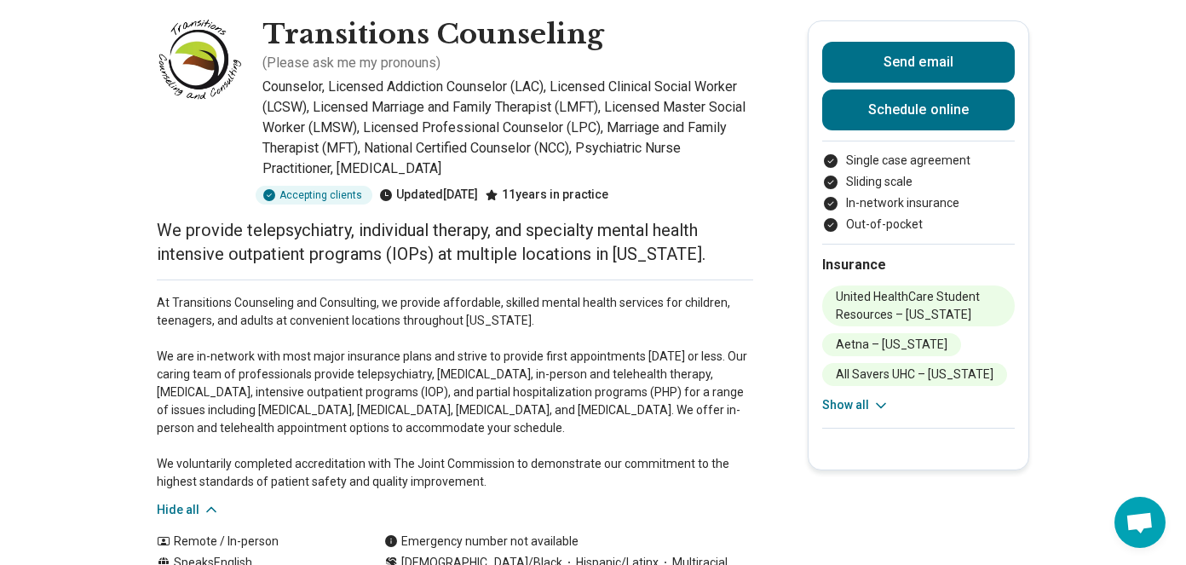
scroll to position [0, 0]
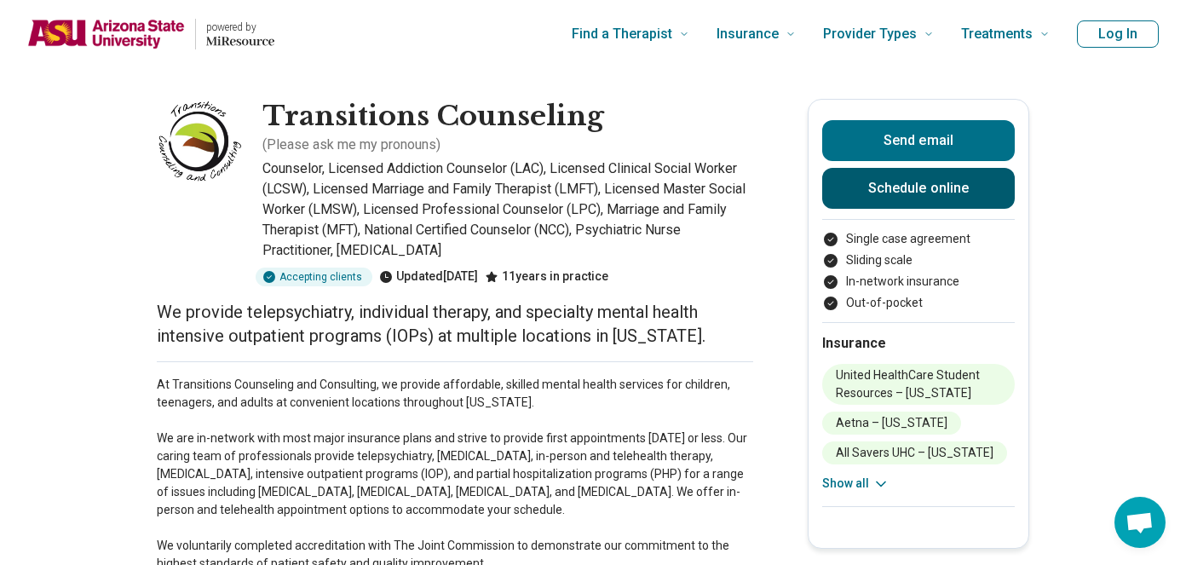
click at [932, 179] on link "Schedule online" at bounding box center [918, 188] width 192 height 41
